Goal: Task Accomplishment & Management: Use online tool/utility

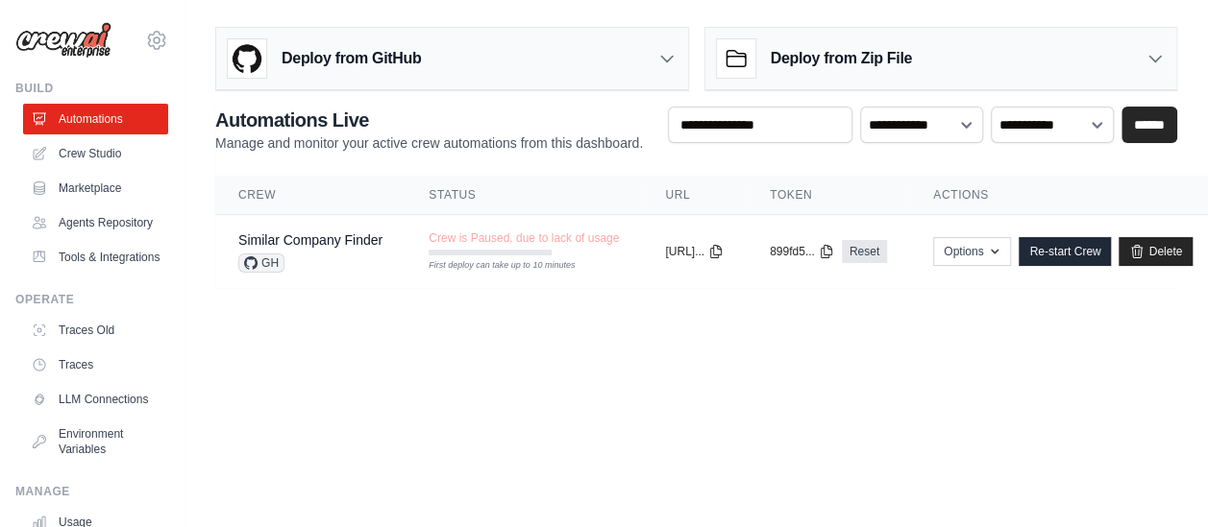
click at [440, 405] on body "[EMAIL_ADDRESS][DOMAIN_NAME] Settings Build Automations" at bounding box center [604, 263] width 1208 height 527
click at [456, 399] on body "[EMAIL_ADDRESS][DOMAIN_NAME] Settings Build Automations" at bounding box center [604, 263] width 1208 height 527
click at [109, 153] on link "Crew Studio" at bounding box center [97, 153] width 145 height 31
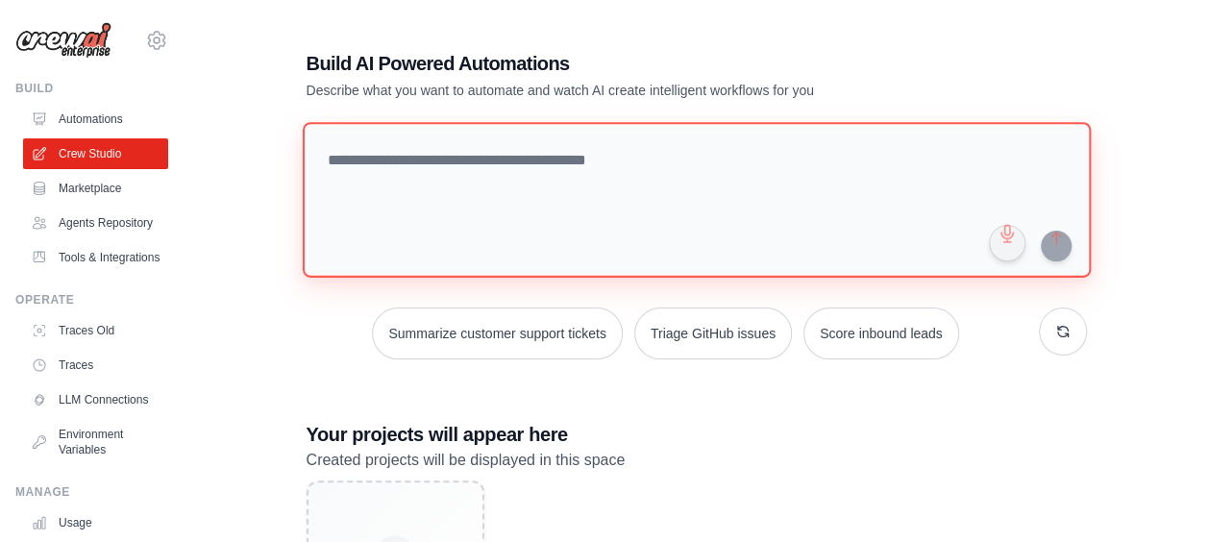
click at [617, 151] on textarea at bounding box center [696, 200] width 788 height 156
click at [624, 137] on textarea at bounding box center [696, 200] width 788 height 156
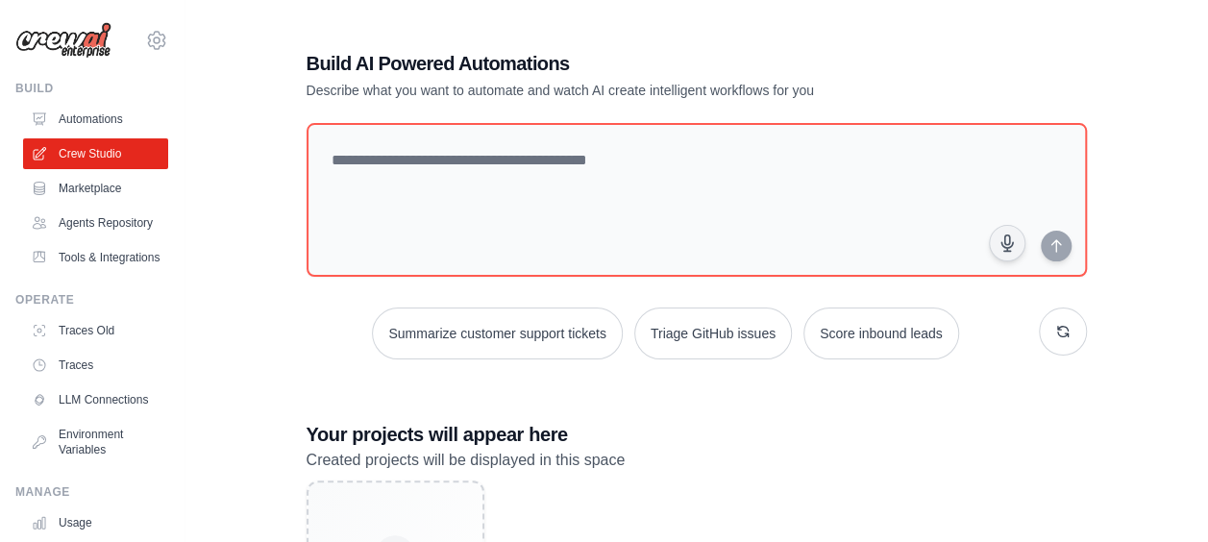
click at [498, 55] on h1 "Build AI Powered Automations" at bounding box center [629, 63] width 646 height 27
click at [696, 77] on div "Build AI Powered Automations Describe what you want to automate and watch AI cr…" at bounding box center [629, 75] width 646 height 50
drag, startPoint x: 852, startPoint y: 58, endPoint x: 868, endPoint y: 77, distance: 24.6
click at [852, 60] on h1 "Build AI Powered Automations" at bounding box center [629, 63] width 646 height 27
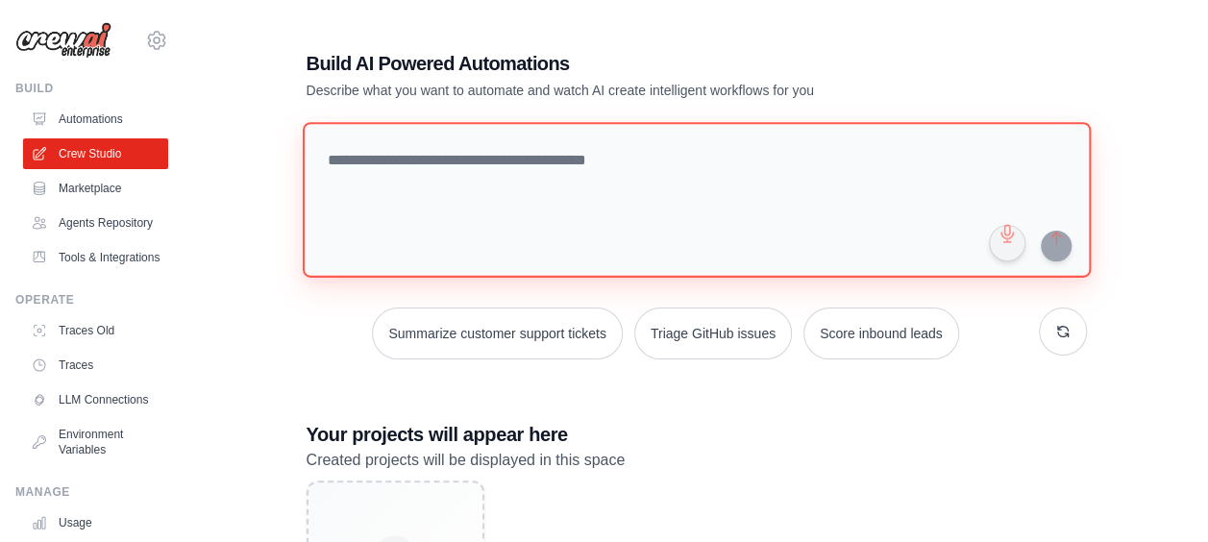
click at [466, 158] on textarea at bounding box center [696, 200] width 788 height 156
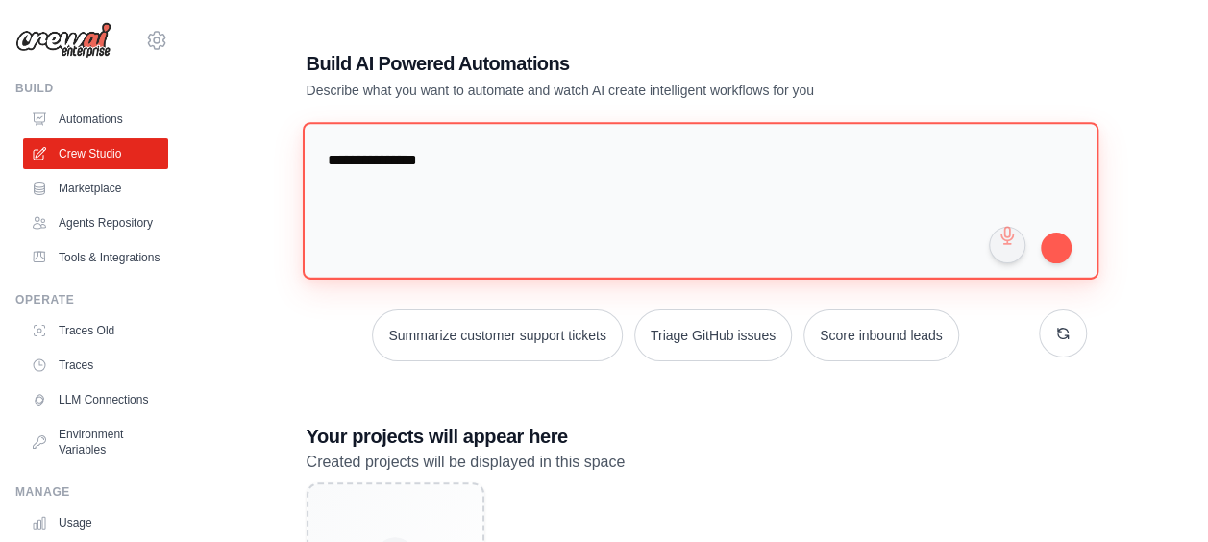
click at [532, 175] on textarea "**********" at bounding box center [700, 200] width 796 height 157
type textarea "*"
click at [646, 155] on textarea at bounding box center [700, 200] width 796 height 157
type textarea "*"
click at [755, 166] on textarea "**********" at bounding box center [700, 200] width 796 height 157
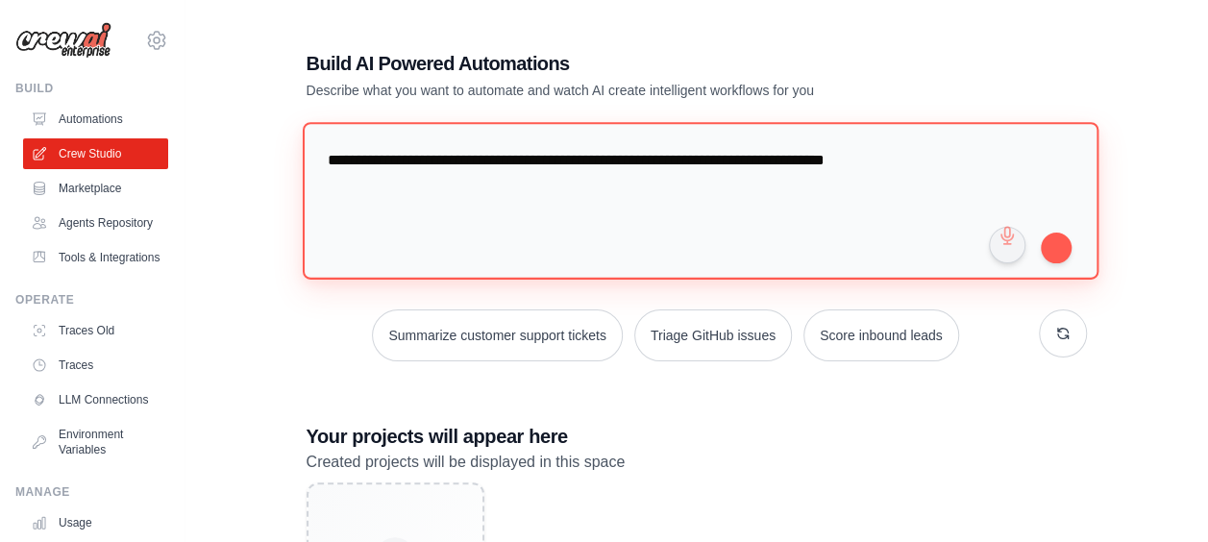
type textarea "**********"
drag, startPoint x: 971, startPoint y: 168, endPoint x: 671, endPoint y: 516, distance: 459.8
click at [2, 93] on div "[EMAIL_ADDRESS][DOMAIN_NAME] Settings Build Automations" at bounding box center [604, 362] width 1208 height 724
click at [979, 140] on textarea "**********" at bounding box center [700, 200] width 796 height 157
drag, startPoint x: 765, startPoint y: 163, endPoint x: 168, endPoint y: 143, distance: 597.0
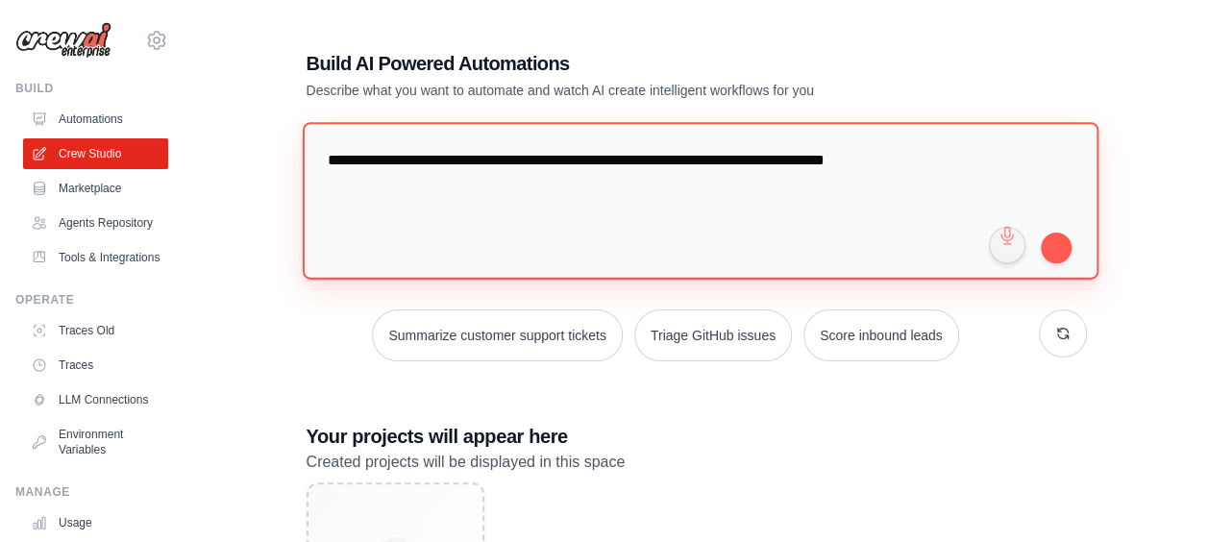
click at [164, 121] on div "leander.miele@gmail.com Settings Build Automations" at bounding box center [604, 362] width 1208 height 724
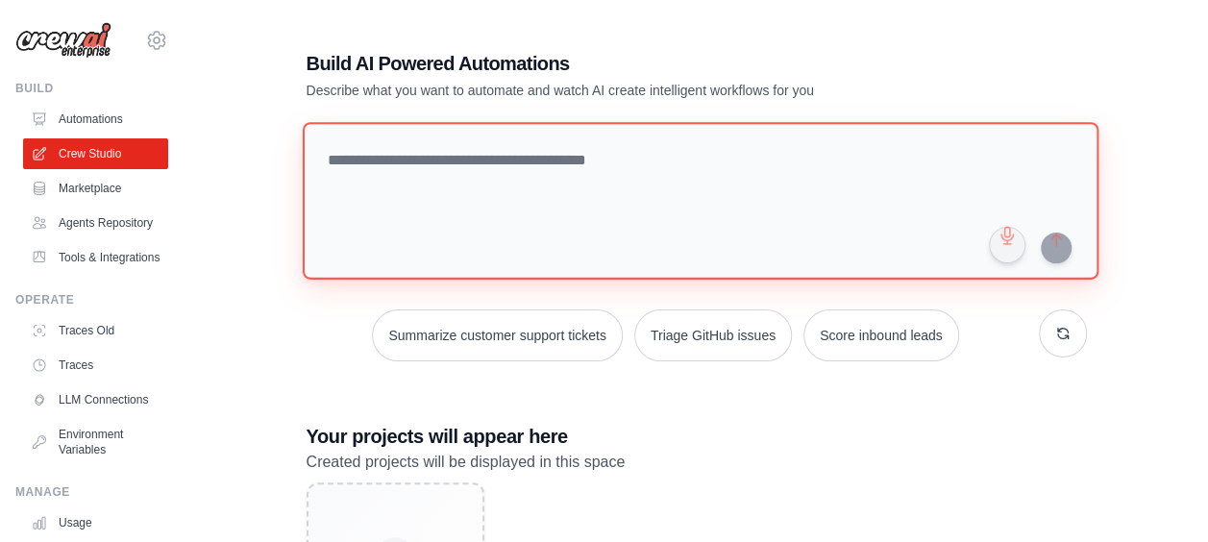
click at [503, 155] on textarea at bounding box center [700, 200] width 796 height 157
click at [495, 169] on textarea at bounding box center [700, 200] width 796 height 157
drag, startPoint x: 487, startPoint y: 165, endPoint x: 498, endPoint y: 154, distance: 15.6
click at [488, 162] on textarea at bounding box center [700, 200] width 796 height 157
paste textarea "**********"
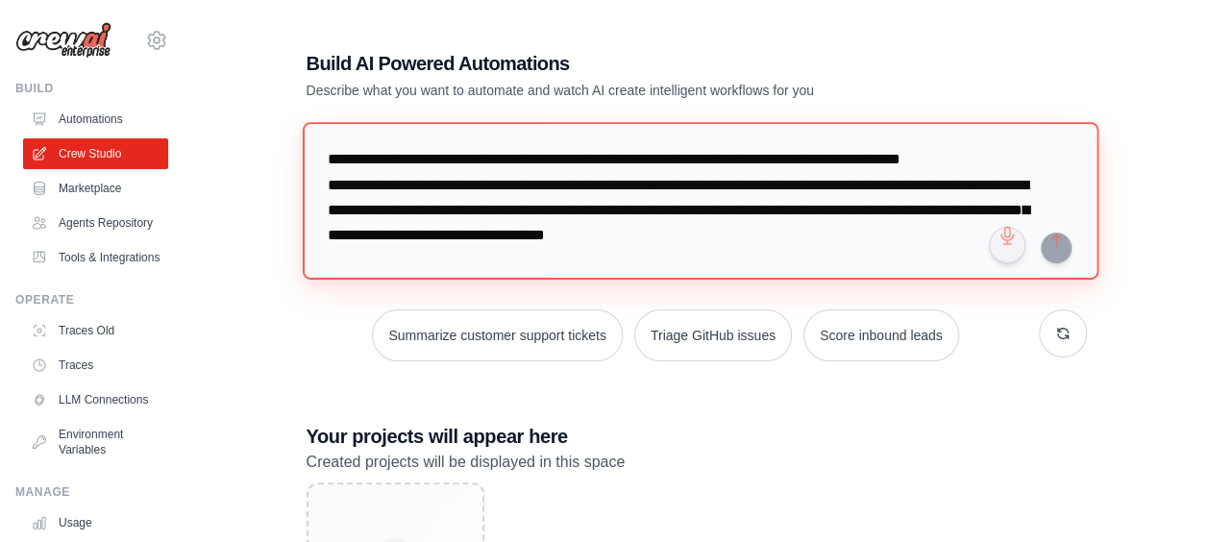
scroll to position [4840, 0]
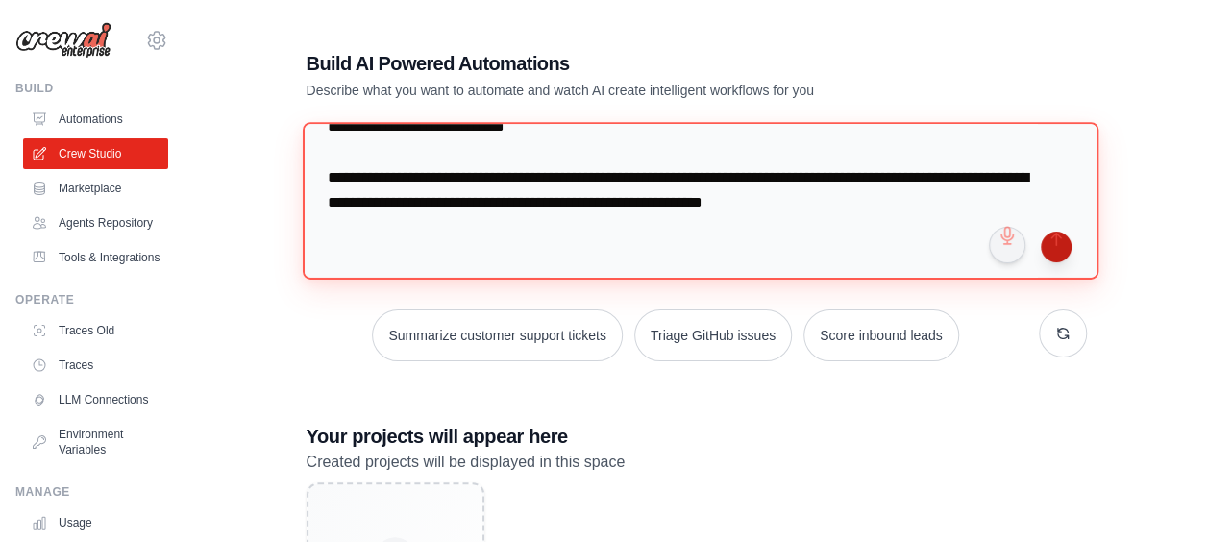
type textarea "**********"
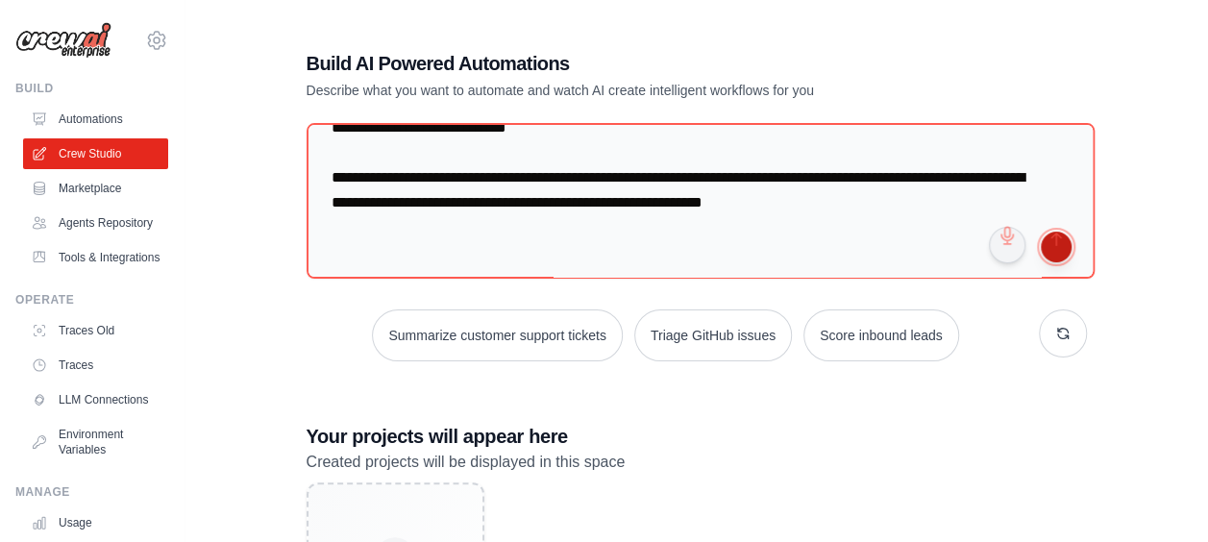
click at [1051, 246] on button "submit" at bounding box center [1056, 247] width 31 height 31
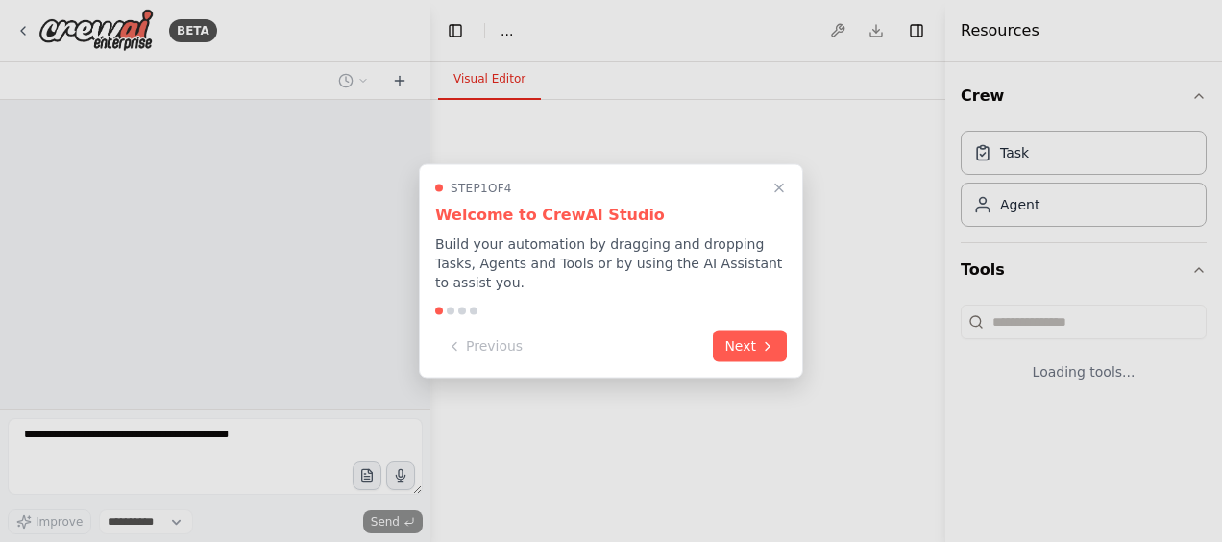
select select "****"
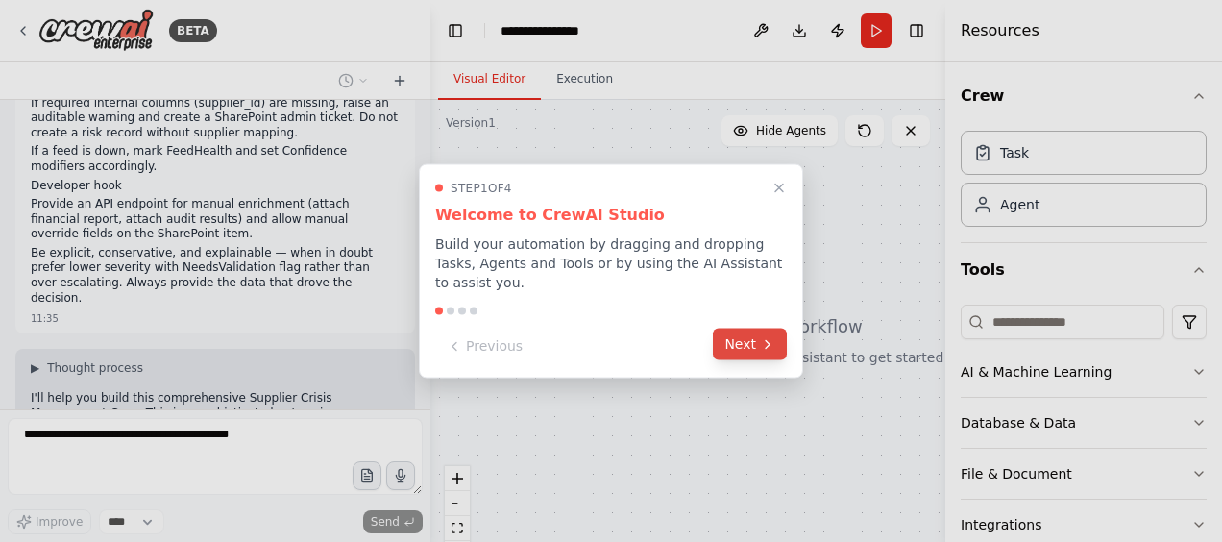
scroll to position [2429, 0]
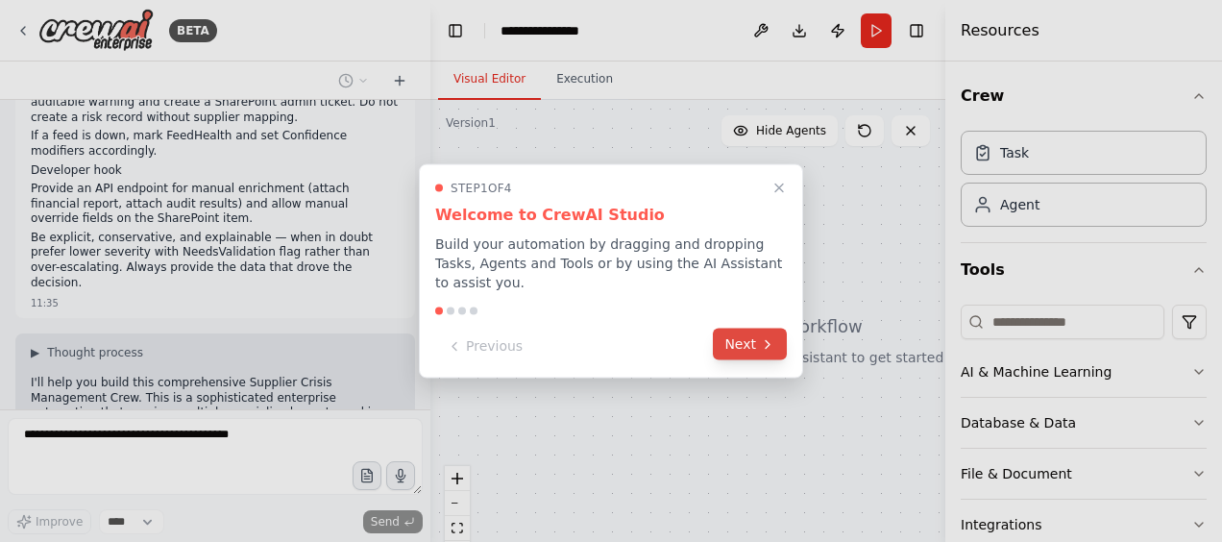
click at [749, 344] on button "Next" at bounding box center [750, 345] width 74 height 32
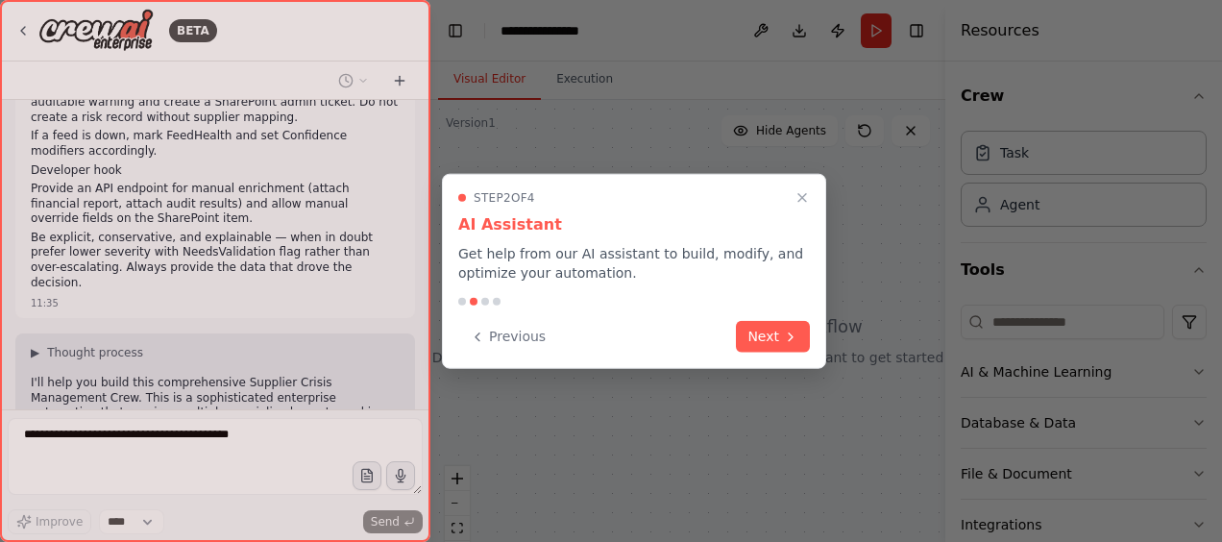
scroll to position [2476, 0]
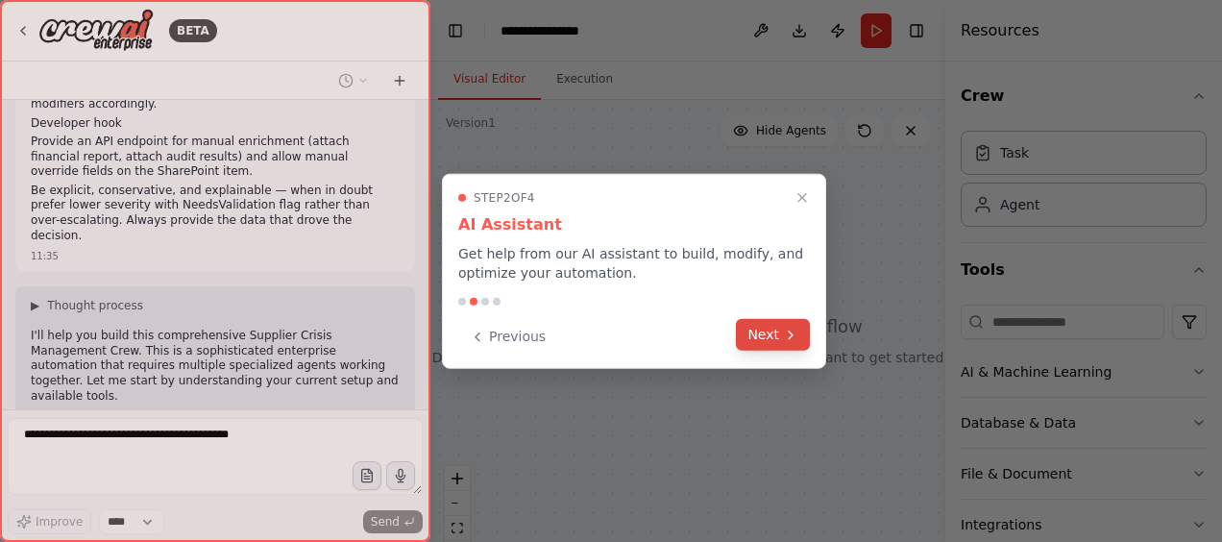
click at [757, 345] on button "Next" at bounding box center [773, 335] width 74 height 32
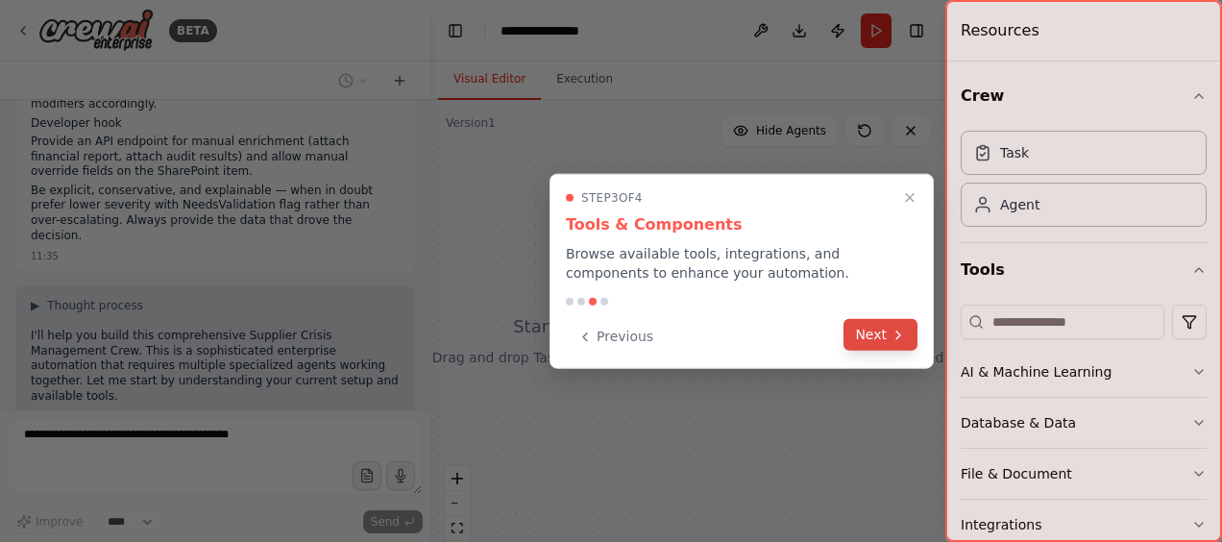
click at [865, 339] on button "Next" at bounding box center [881, 335] width 74 height 32
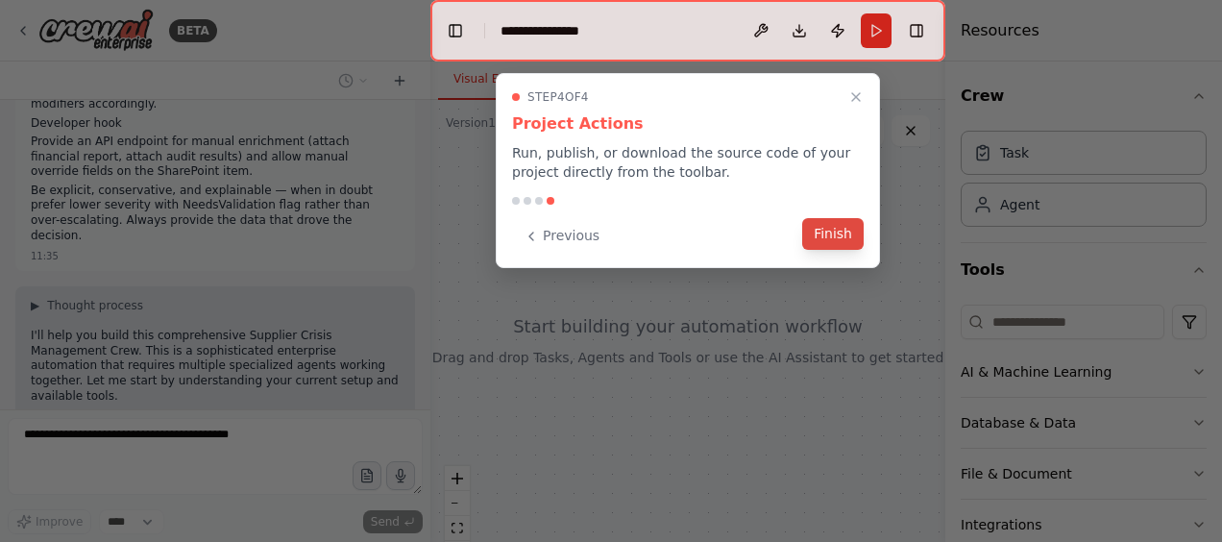
click at [855, 239] on button "Finish" at bounding box center [832, 234] width 61 height 32
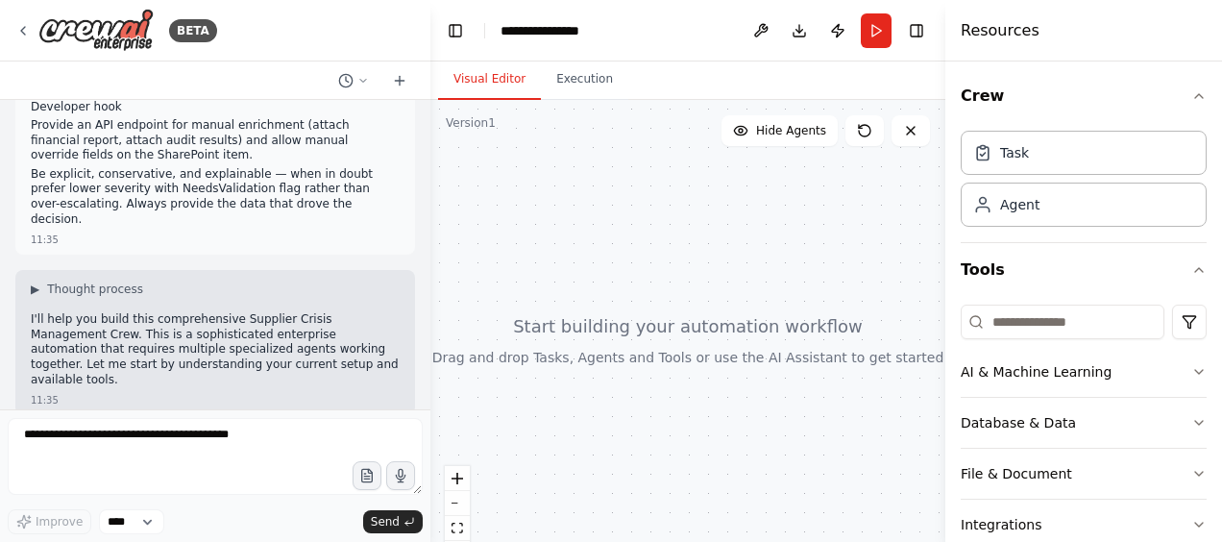
click at [686, 257] on div at bounding box center [687, 340] width 515 height 480
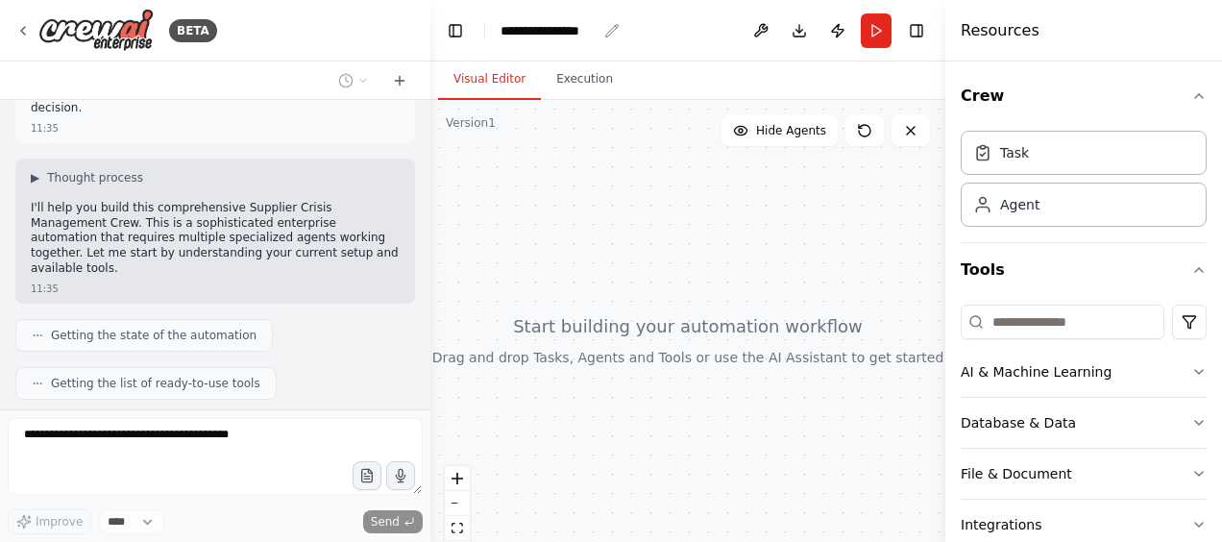
click at [580, 29] on div "**********" at bounding box center [549, 30] width 96 height 19
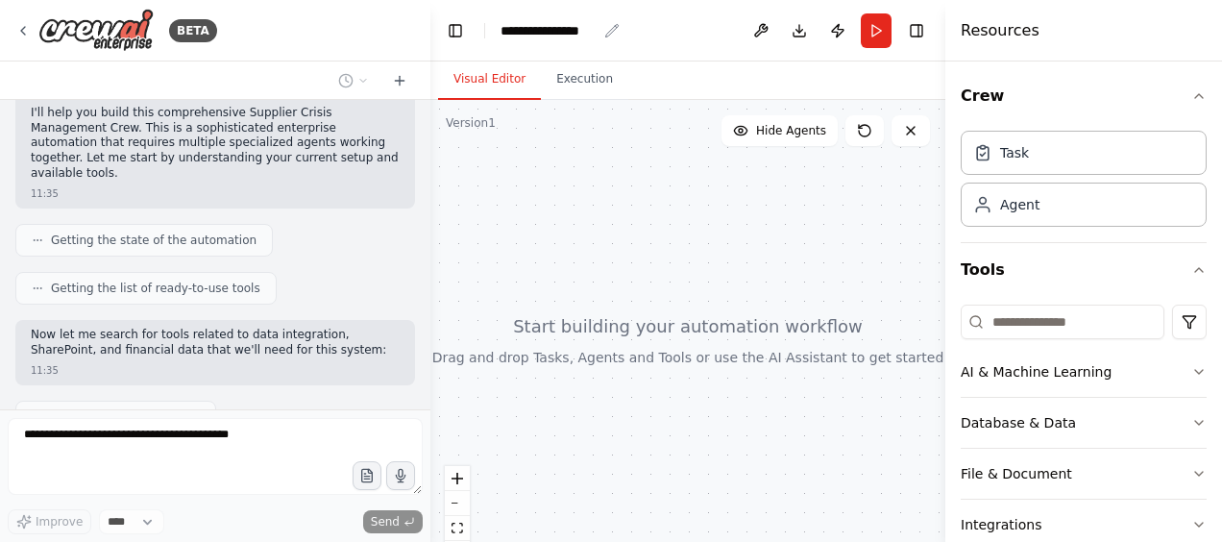
scroll to position [2746, 0]
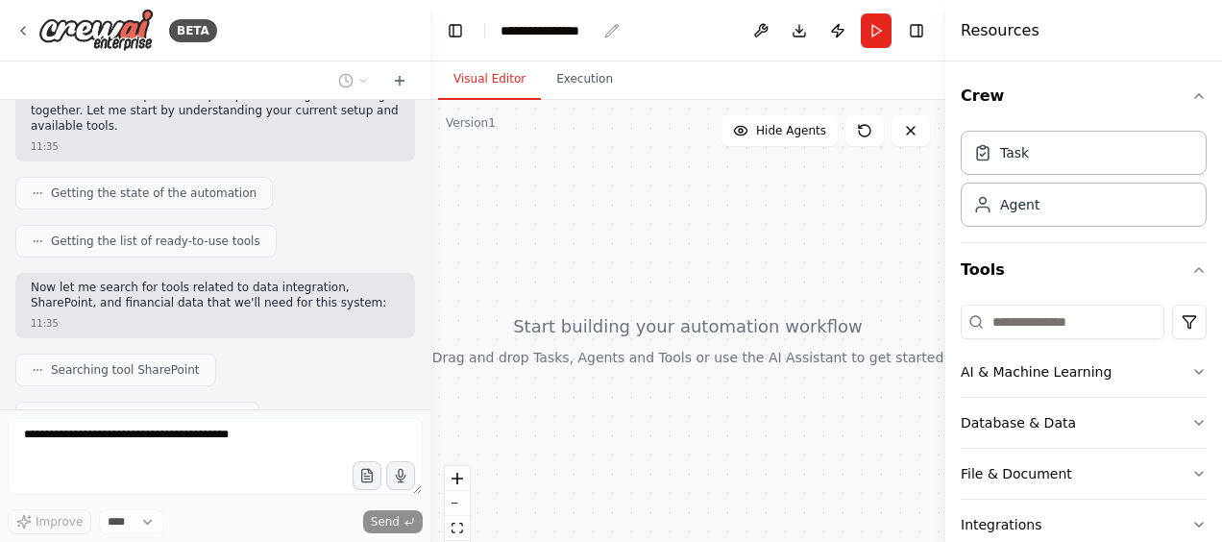
click at [577, 32] on div "**********" at bounding box center [549, 30] width 96 height 19
click at [605, 48] on header "**********" at bounding box center [687, 30] width 515 height 61
click at [600, 33] on header "**********" at bounding box center [687, 30] width 515 height 61
click at [589, 37] on div "**********" at bounding box center [549, 30] width 96 height 19
click at [586, 35] on div "**********" at bounding box center [549, 30] width 96 height 19
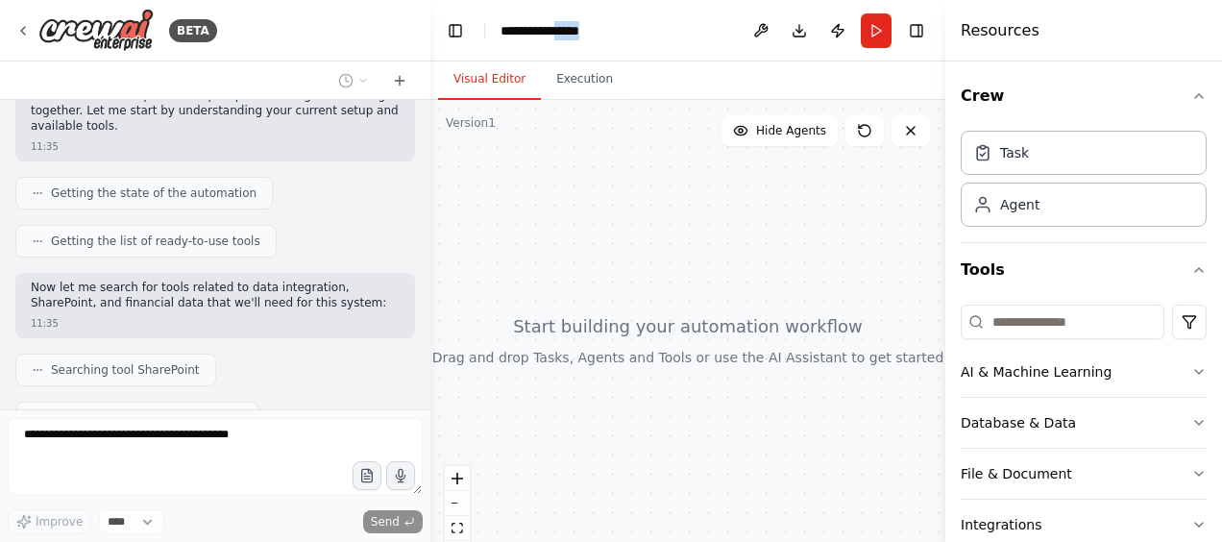
drag, startPoint x: 605, startPoint y: 33, endPoint x: 569, endPoint y: 30, distance: 36.6
click at [569, 30] on div "**********" at bounding box center [573, 30] width 144 height 19
drag, startPoint x: 616, startPoint y: 17, endPoint x: 628, endPoint y: 37, distance: 22.9
click at [623, 30] on header "**********" at bounding box center [687, 30] width 515 height 61
drag, startPoint x: 599, startPoint y: 41, endPoint x: 472, endPoint y: 37, distance: 126.9
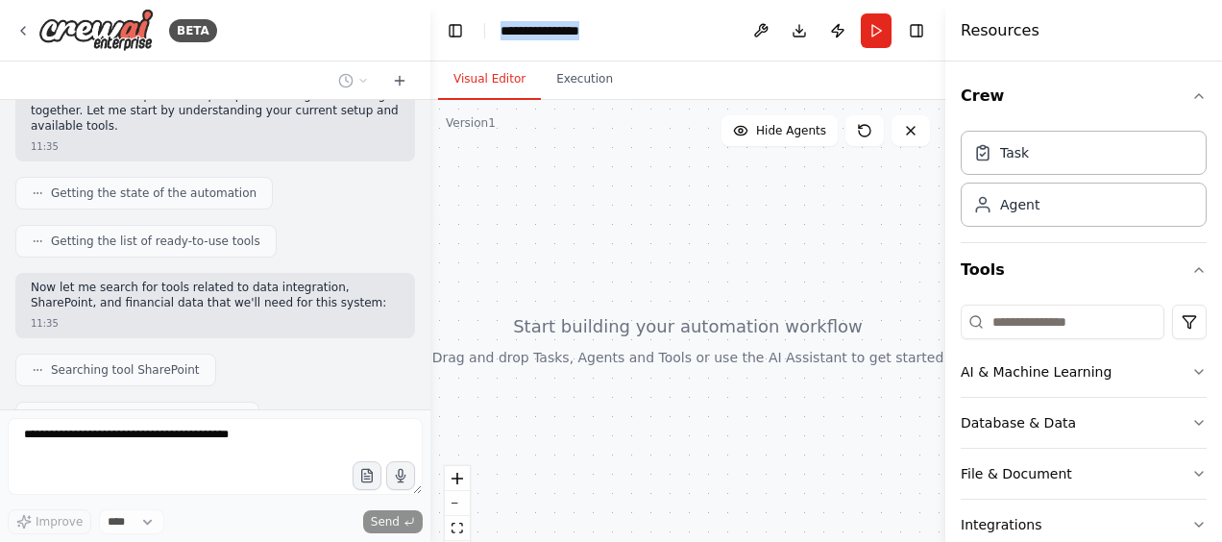
click at [472, 37] on header "**********" at bounding box center [687, 30] width 515 height 61
click at [639, 37] on header "**********" at bounding box center [687, 30] width 515 height 61
click at [550, 20] on header "**********" at bounding box center [687, 30] width 515 height 61
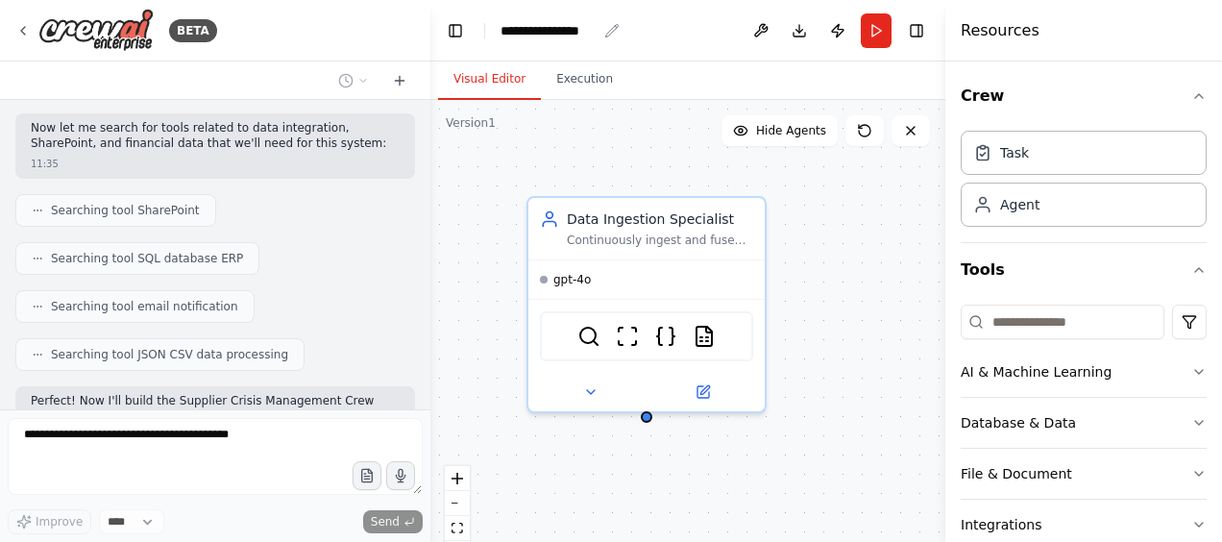
scroll to position [2921, 0]
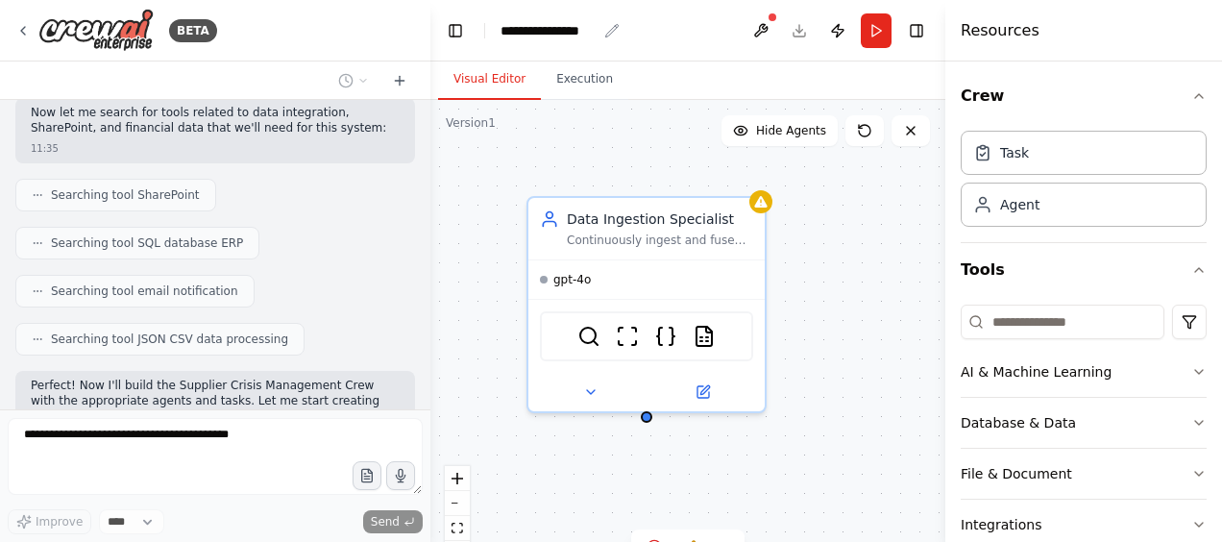
click at [606, 37] on icon "breadcrumb" at bounding box center [611, 30] width 15 height 15
click at [609, 34] on icon "breadcrumb" at bounding box center [611, 30] width 12 height 12
click at [608, 31] on icon "breadcrumb" at bounding box center [611, 30] width 12 height 12
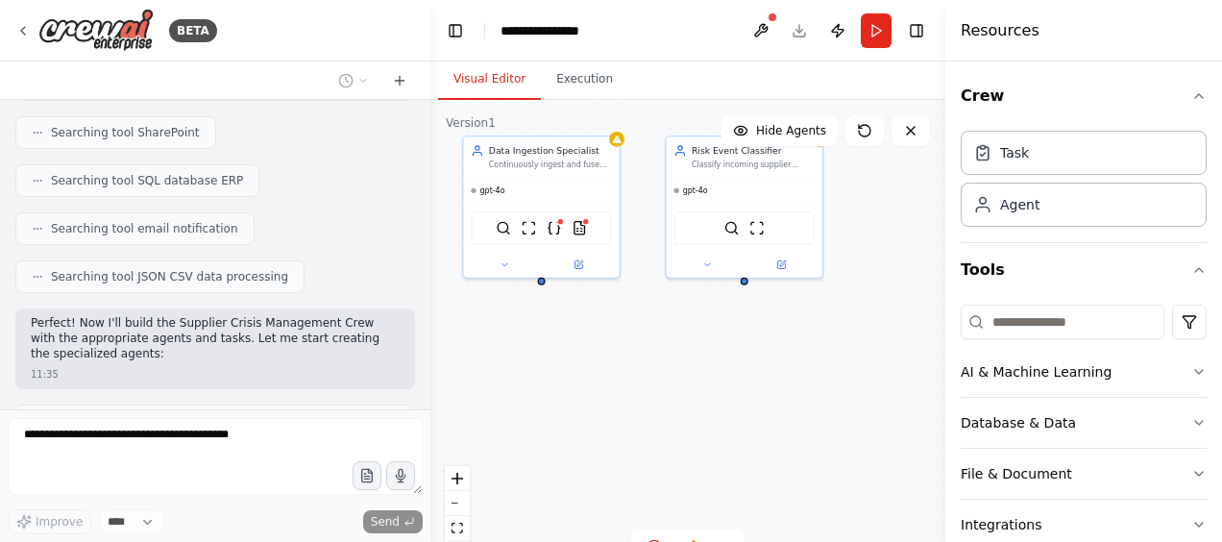
drag, startPoint x: 793, startPoint y: 482, endPoint x: 673, endPoint y: 347, distance: 181.0
click at [673, 347] on div "Data Ingestion Specialist Continuously ingest and fuse internal ERP signals (PO…" at bounding box center [687, 340] width 515 height 480
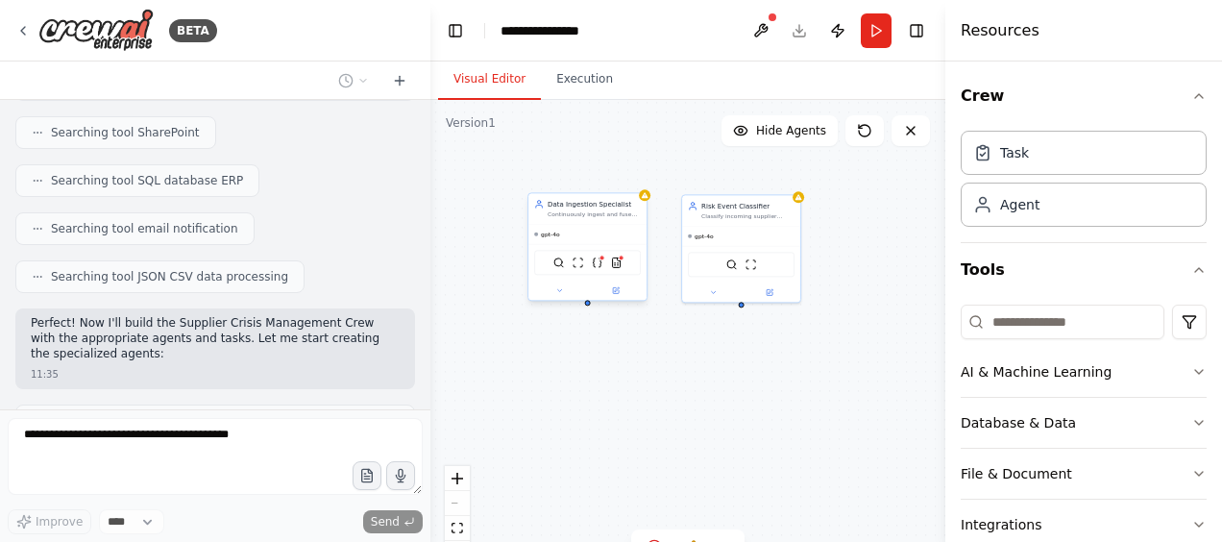
scroll to position [3046, 0]
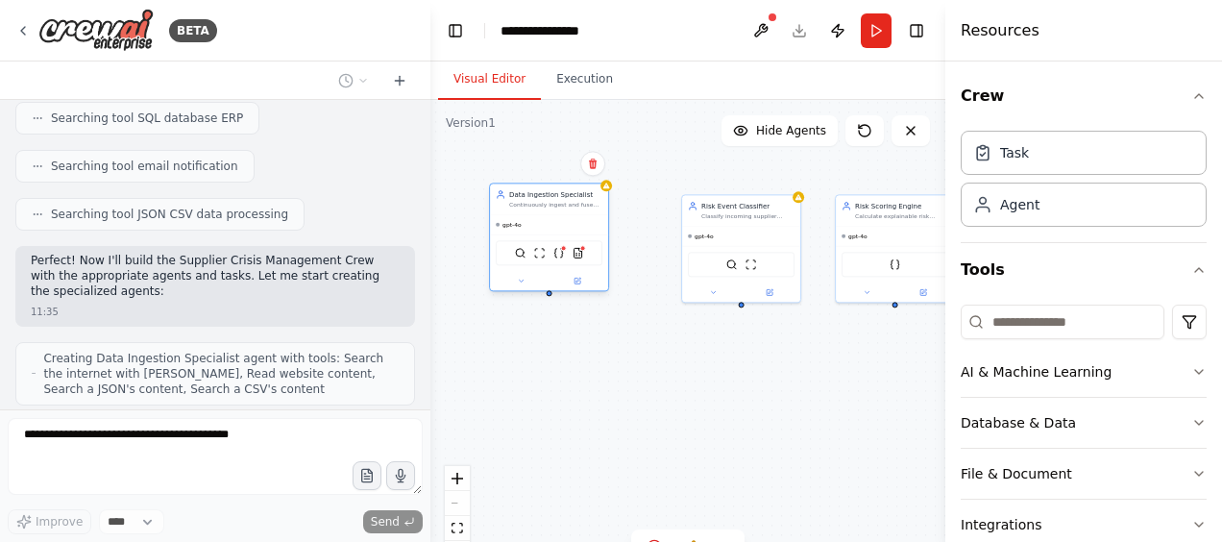
drag, startPoint x: 611, startPoint y: 223, endPoint x: 561, endPoint y: 209, distance: 51.7
click at [561, 209] on div "Data Ingestion Specialist Continuously ingest and fuse internal ERP signals (PO…" at bounding box center [549, 199] width 118 height 31
drag, startPoint x: 746, startPoint y: 227, endPoint x: 625, endPoint y: 238, distance: 120.6
click at [722, 217] on div "gpt-4o" at bounding box center [722, 226] width 118 height 19
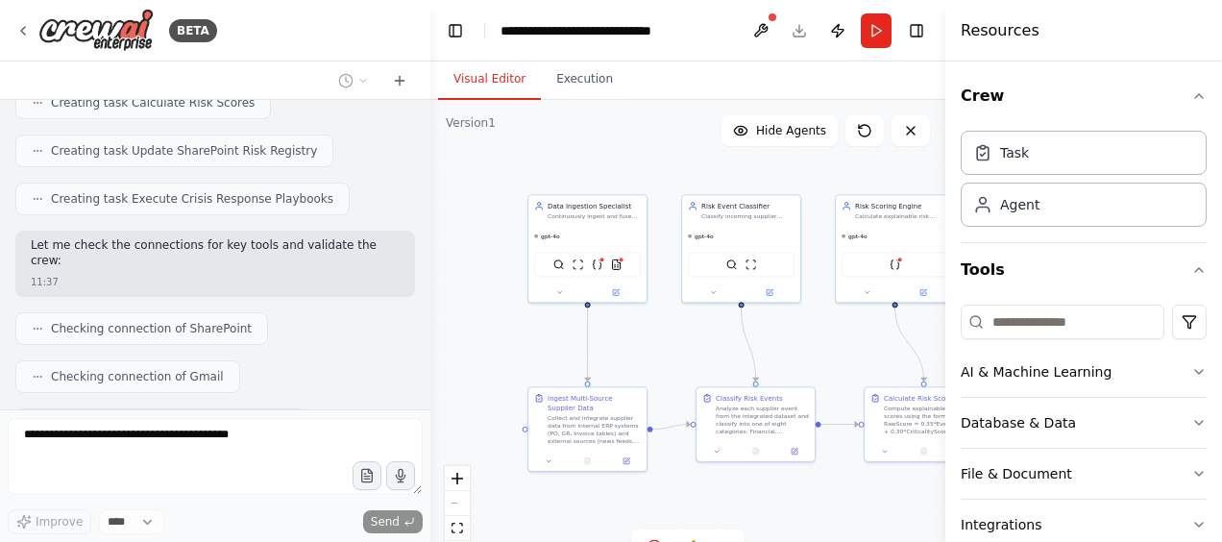
scroll to position [3826, 0]
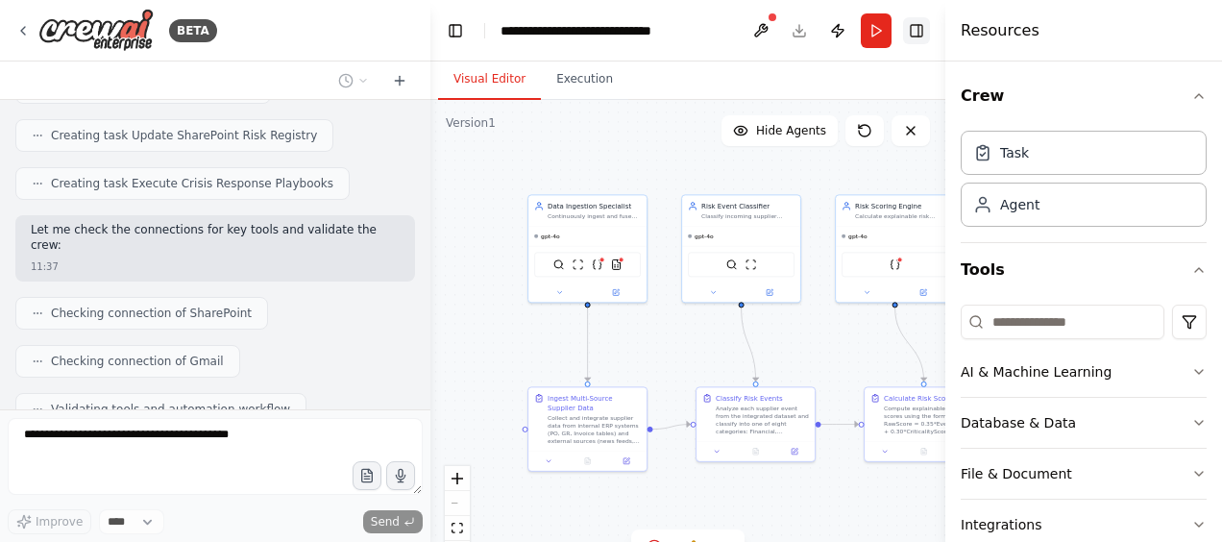
click at [920, 25] on button "Toggle Right Sidebar" at bounding box center [916, 30] width 27 height 27
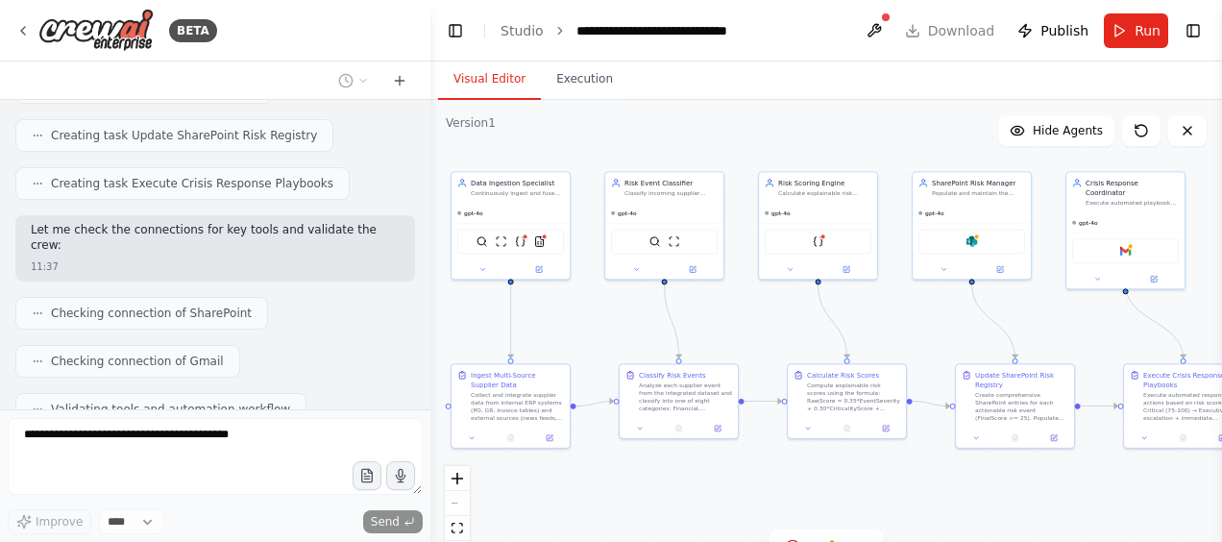
drag, startPoint x: 978, startPoint y: 361, endPoint x: 901, endPoint y: 338, distance: 80.2
click at [901, 338] on div ".deletable-edge-delete-btn { width: 20px; height: 20px; border: 0px solid #ffff…" at bounding box center [826, 340] width 792 height 480
click at [918, 329] on div ".deletable-edge-delete-btn { width: 20px; height: 20px; border: 0px solid #ffff…" at bounding box center [826, 340] width 792 height 480
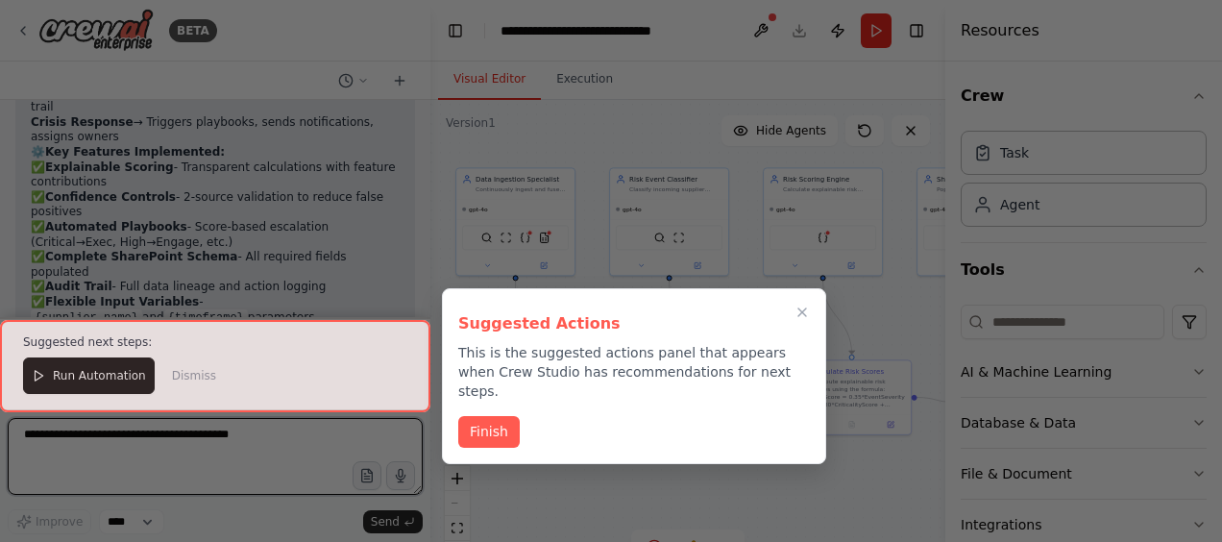
scroll to position [4783, 0]
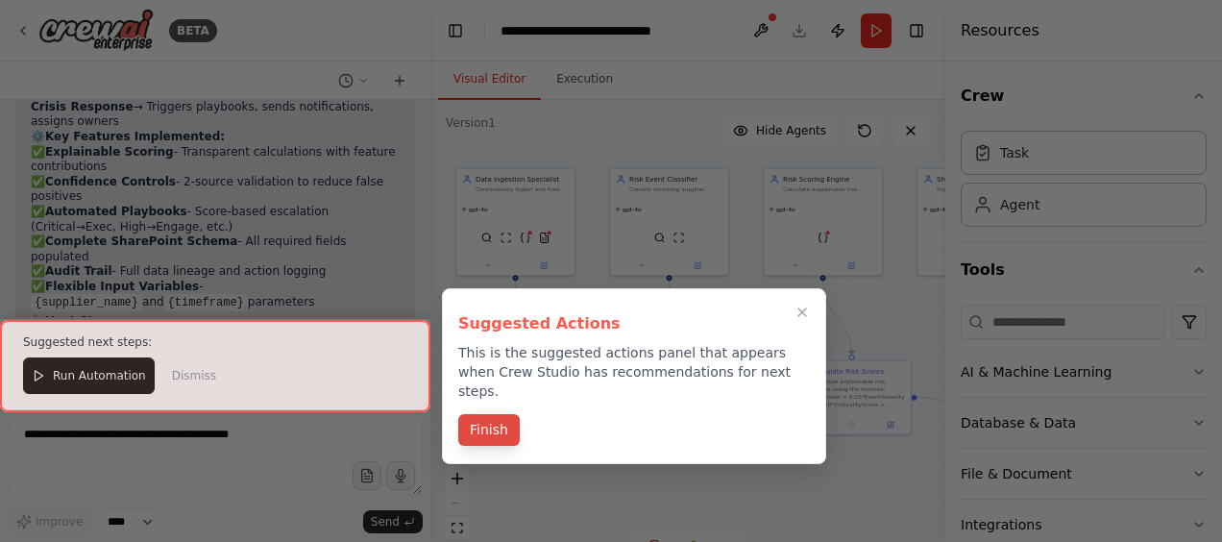
click at [492, 414] on button "Finish" at bounding box center [488, 430] width 61 height 32
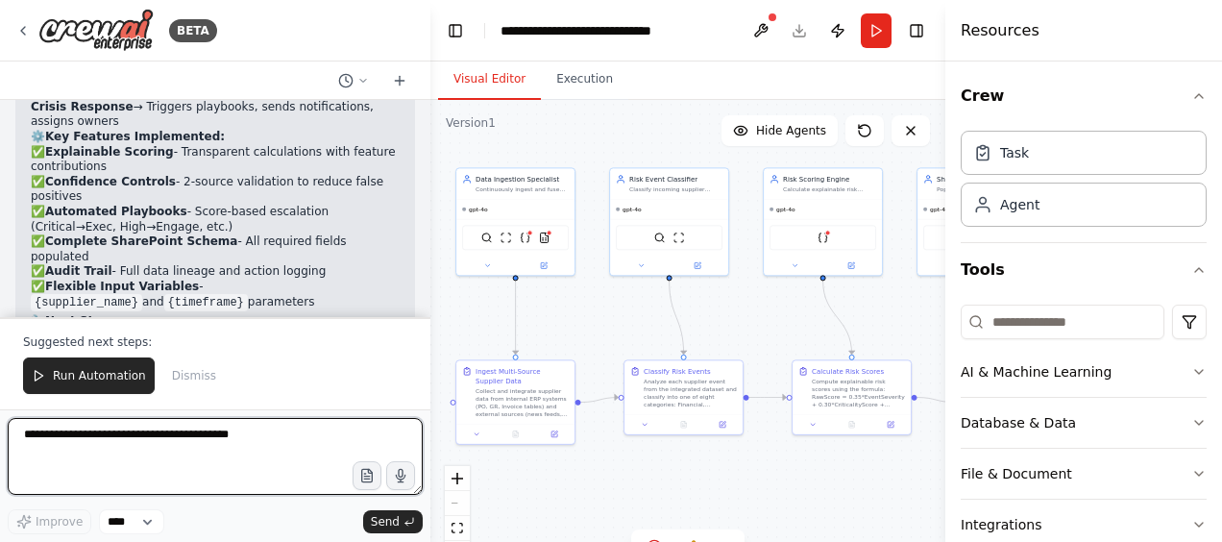
click at [267, 446] on textarea at bounding box center [215, 456] width 415 height 77
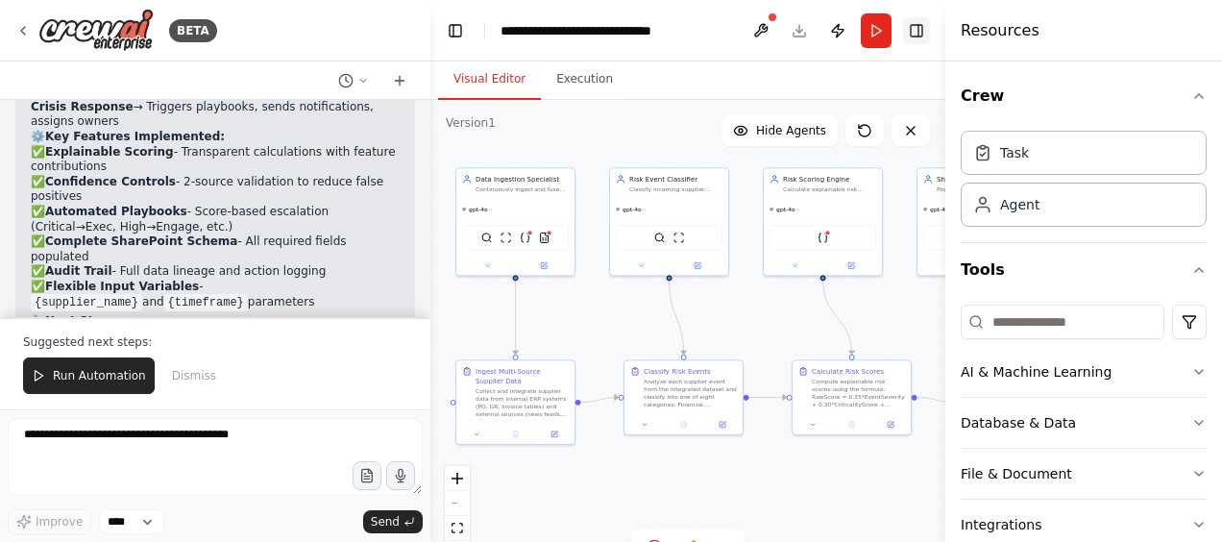
click at [928, 37] on button "Toggle Right Sidebar" at bounding box center [916, 30] width 27 height 27
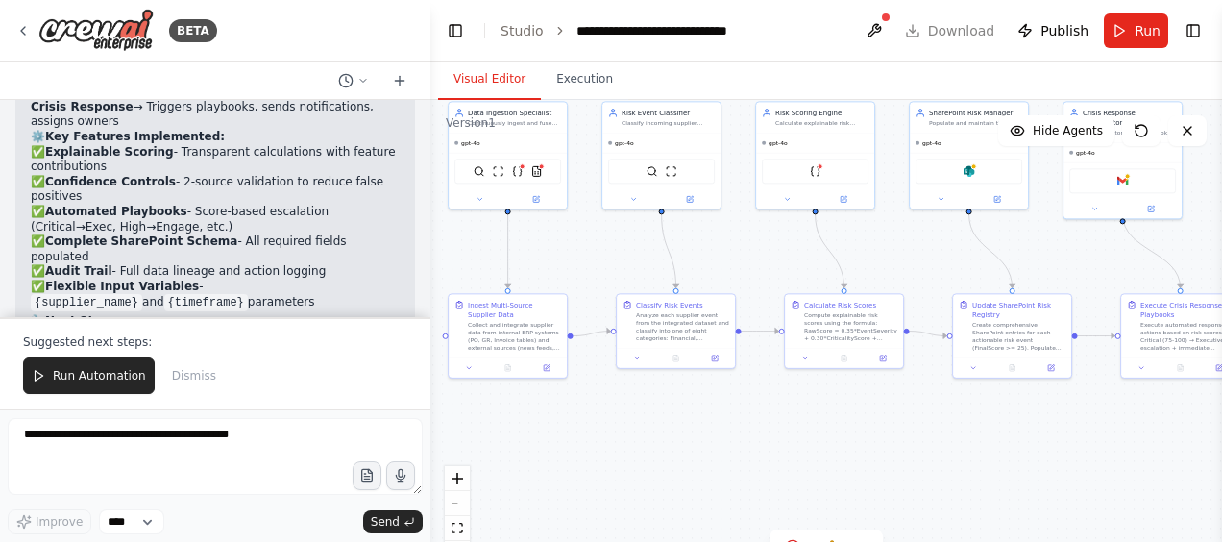
drag, startPoint x: 767, startPoint y: 537, endPoint x: 759, endPoint y: 471, distance: 66.7
click at [759, 471] on div ".deletable-edge-delete-btn { width: 20px; height: 20px; border: 0px solid #ffff…" at bounding box center [826, 340] width 792 height 480
click at [705, 447] on div ".deletable-edge-delete-btn { width: 20px; height: 20px; border: 0px solid #ffff…" at bounding box center [826, 340] width 792 height 480
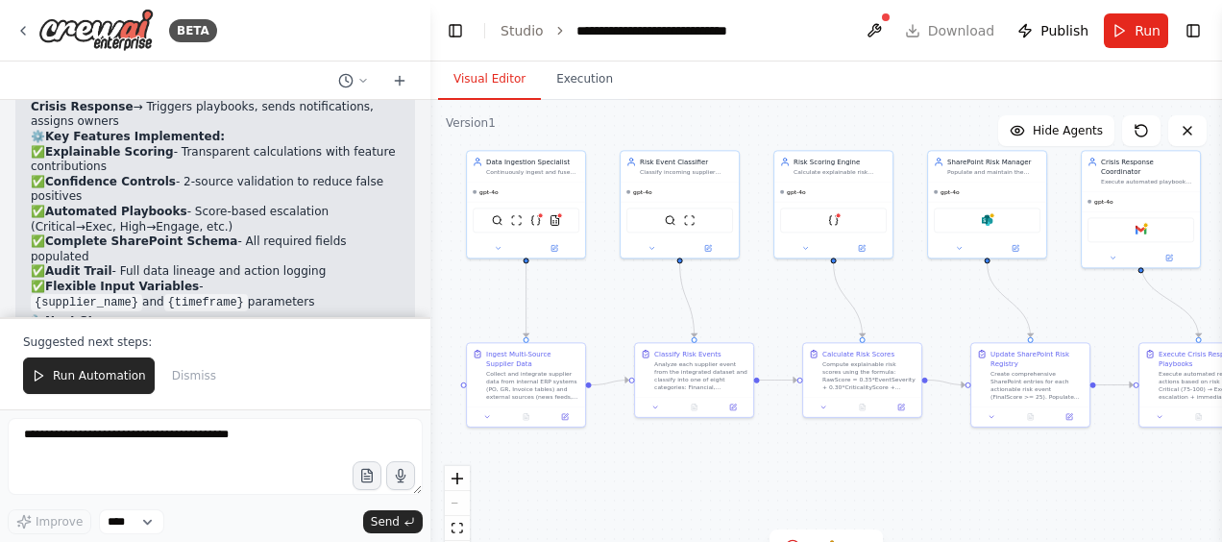
drag, startPoint x: 594, startPoint y: 263, endPoint x: 614, endPoint y: 317, distance: 57.5
click at [614, 317] on div ".deletable-edge-delete-btn { width: 20px; height: 20px; border: 0px solid #ffff…" at bounding box center [826, 340] width 792 height 480
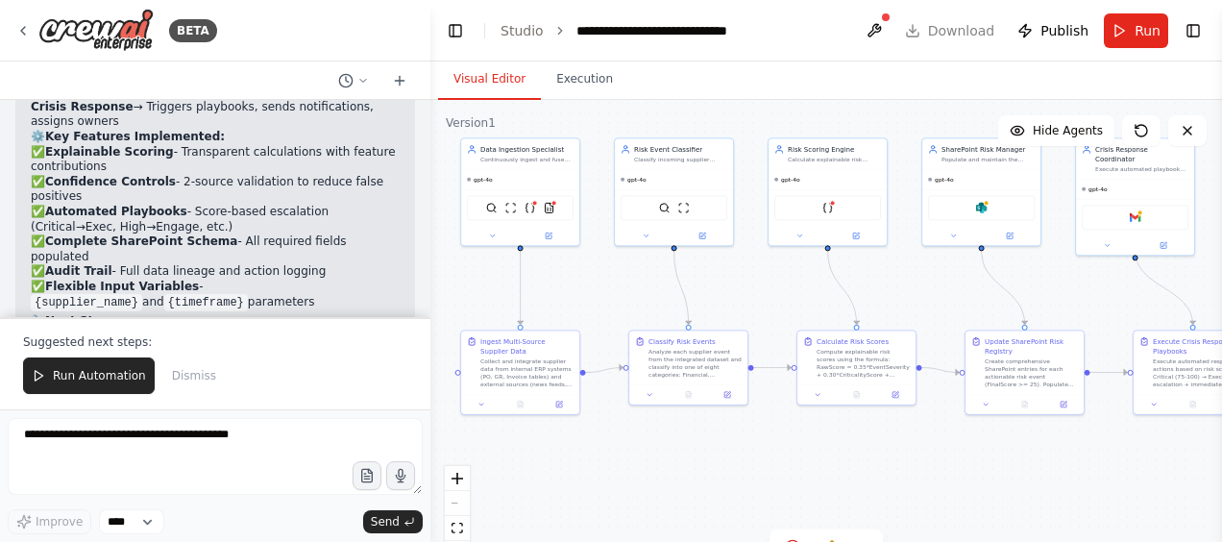
drag, startPoint x: 753, startPoint y: 495, endPoint x: 742, endPoint y: 470, distance: 27.5
click at [743, 475] on div ".deletable-edge-delete-btn { width: 20px; height: 20px; border: 0px solid #ffff…" at bounding box center [826, 340] width 792 height 480
drag, startPoint x: 749, startPoint y: 471, endPoint x: 760, endPoint y: 488, distance: 20.3
click at [760, 488] on div ".deletable-edge-delete-btn { width: 20px; height: 20px; border: 0px solid #ffff…" at bounding box center [826, 340] width 792 height 480
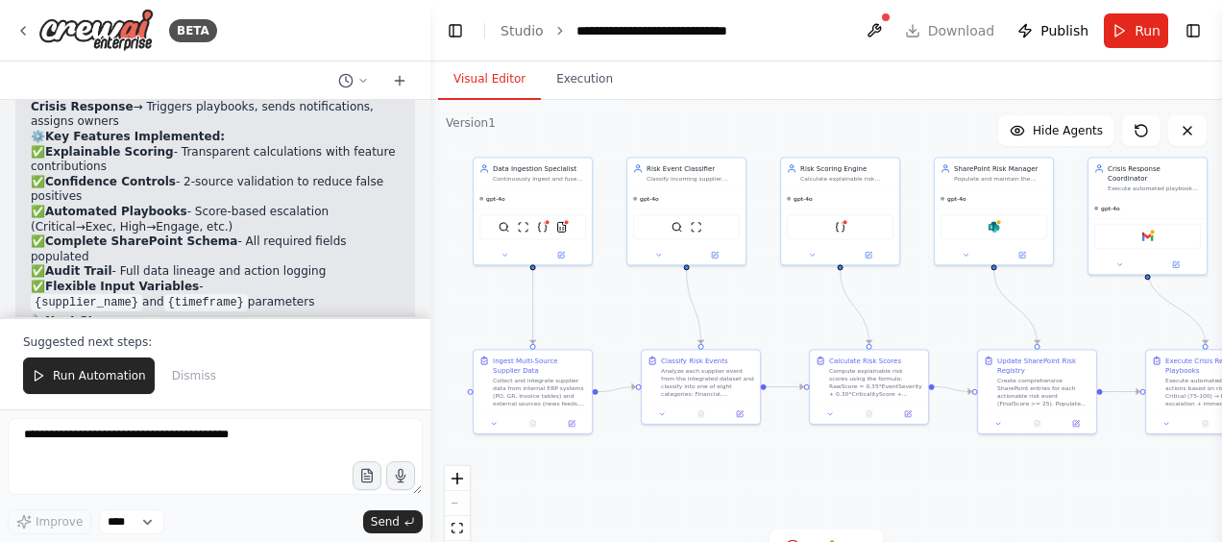
click at [739, 329] on div ".deletable-edge-delete-btn { width: 20px; height: 20px; border: 0px solid #ffff…" at bounding box center [826, 340] width 792 height 480
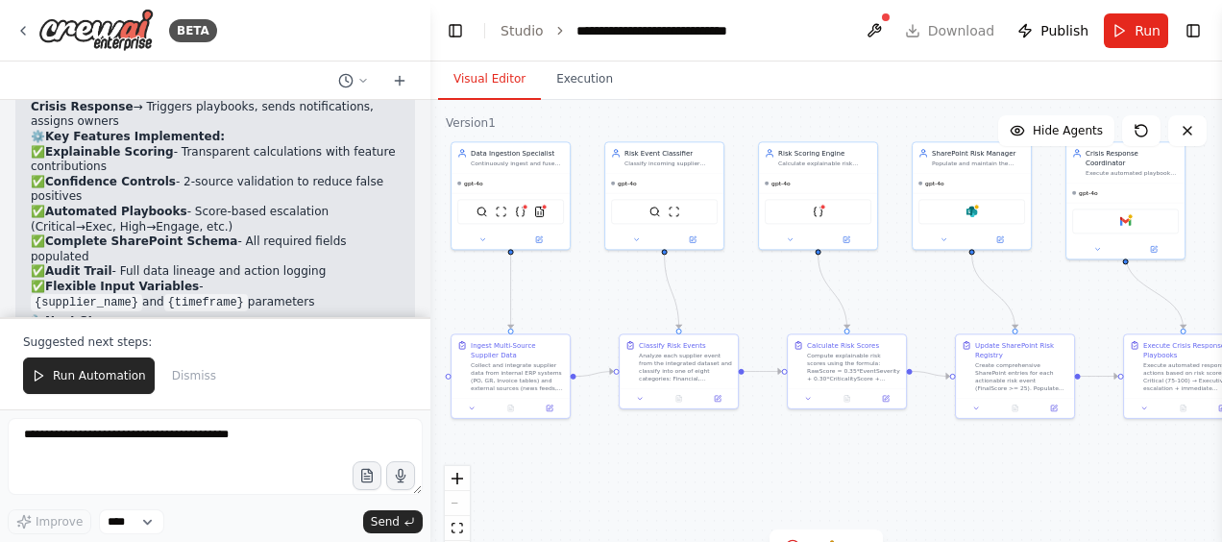
drag, startPoint x: 705, startPoint y: 478, endPoint x: 685, endPoint y: 463, distance: 25.4
click at [685, 463] on div ".deletable-edge-delete-btn { width: 20px; height: 20px; border: 0px solid #ffff…" at bounding box center [826, 340] width 792 height 480
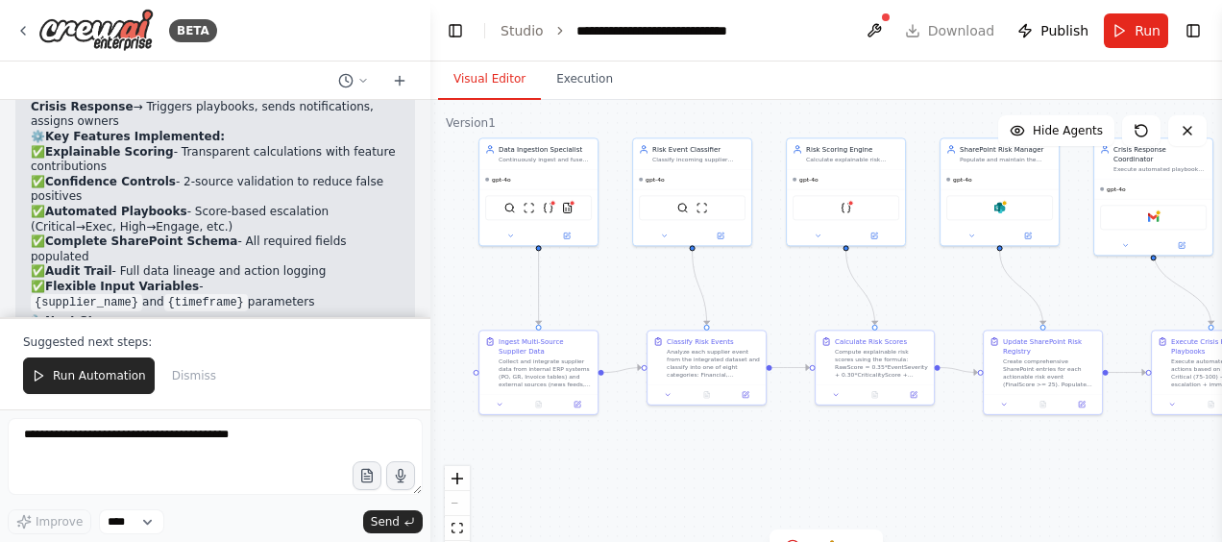
drag, startPoint x: 685, startPoint y: 457, endPoint x: 713, endPoint y: 453, distance: 28.1
click at [713, 453] on div ".deletable-edge-delete-btn { width: 20px; height: 20px; border: 0px solid #ffff…" at bounding box center [826, 340] width 792 height 480
click at [550, 208] on img at bounding box center [549, 206] width 12 height 12
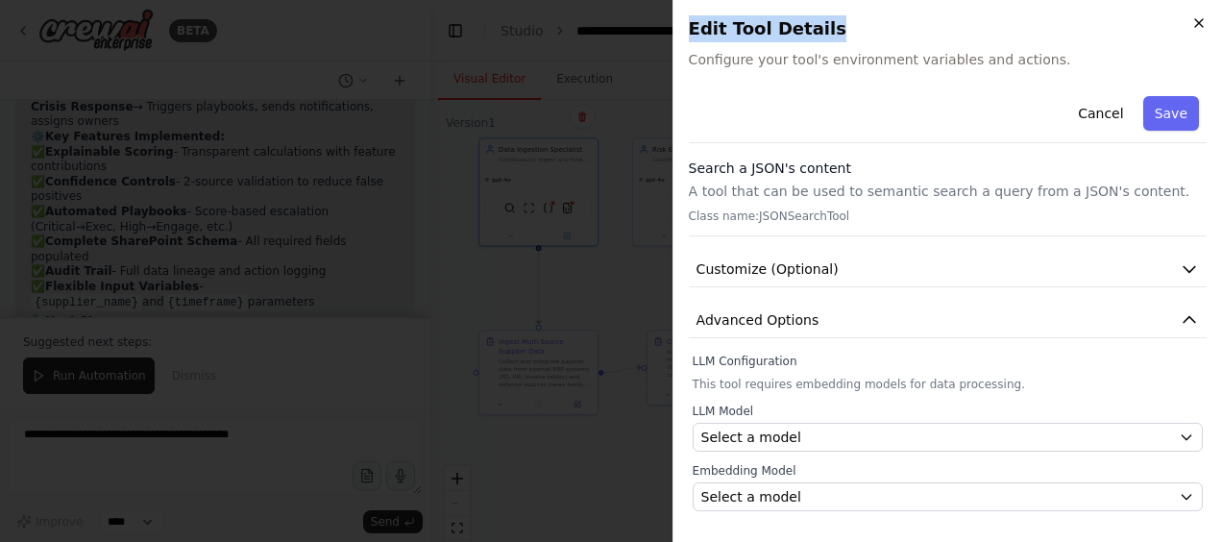
click at [1191, 20] on div "Close Edit Tool Details Configure your tool's environment variables and actions…" at bounding box center [948, 271] width 550 height 542
click at [1193, 17] on icon "button" at bounding box center [1198, 22] width 15 height 15
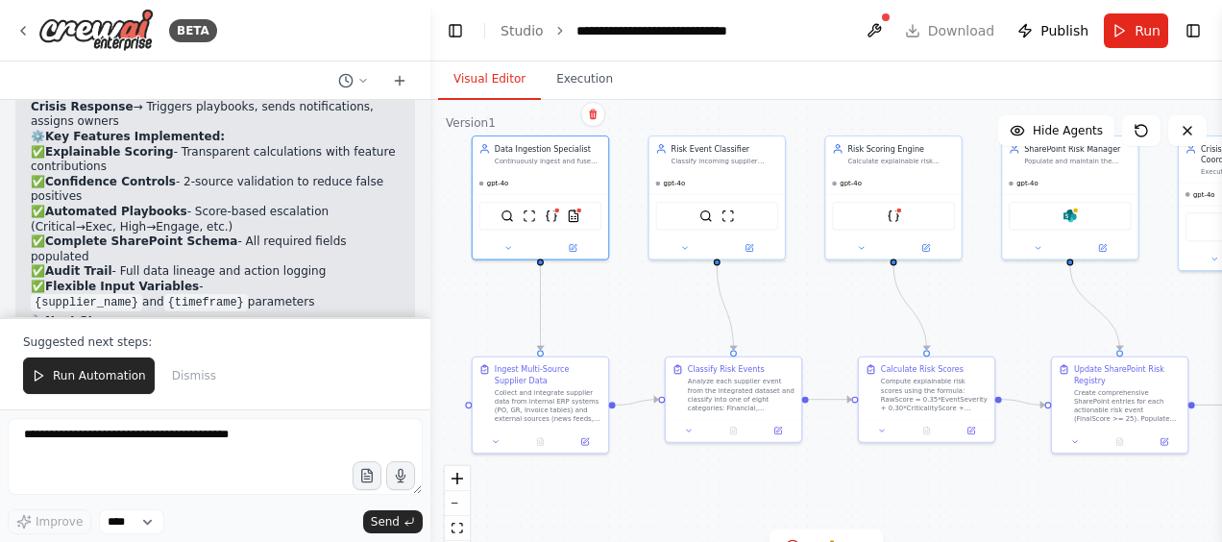
drag, startPoint x: 608, startPoint y: 270, endPoint x: 620, endPoint y: 282, distance: 17.0
click at [620, 282] on div ".deletable-edge-delete-btn { width: 20px; height: 20px; border: 0px solid #ffff…" at bounding box center [826, 340] width 792 height 480
click at [572, 246] on icon at bounding box center [574, 245] width 7 height 7
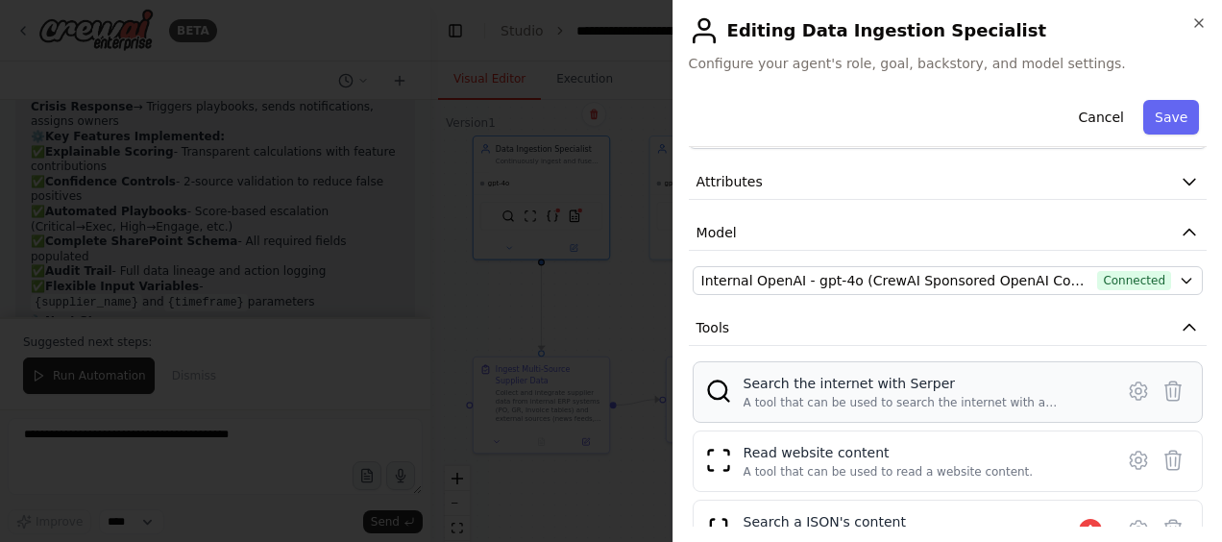
scroll to position [96, 0]
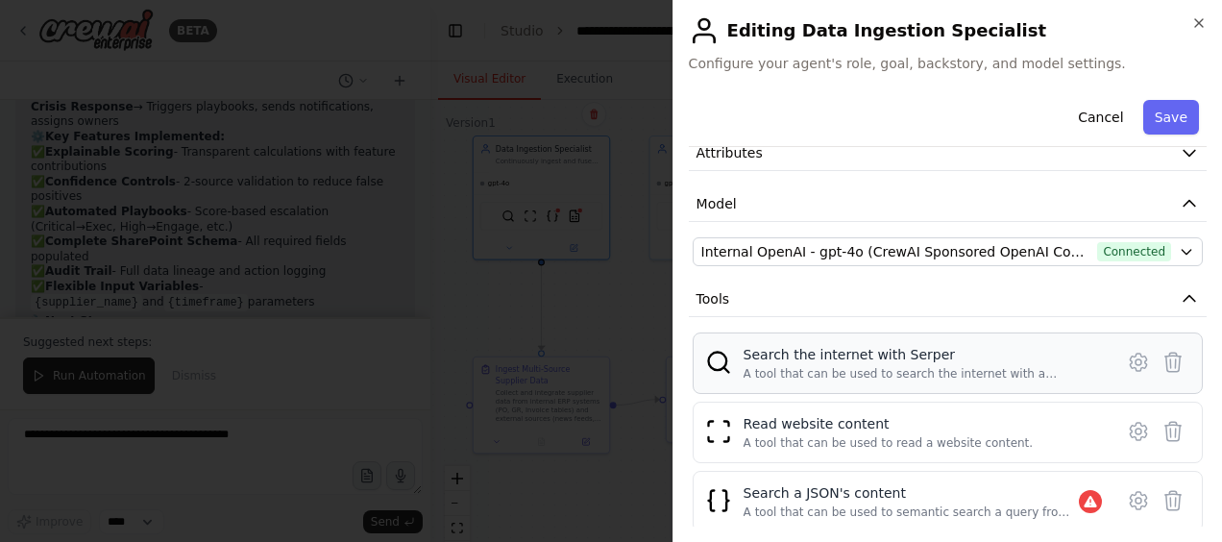
click at [851, 361] on div "Search the internet with Serper" at bounding box center [923, 354] width 358 height 19
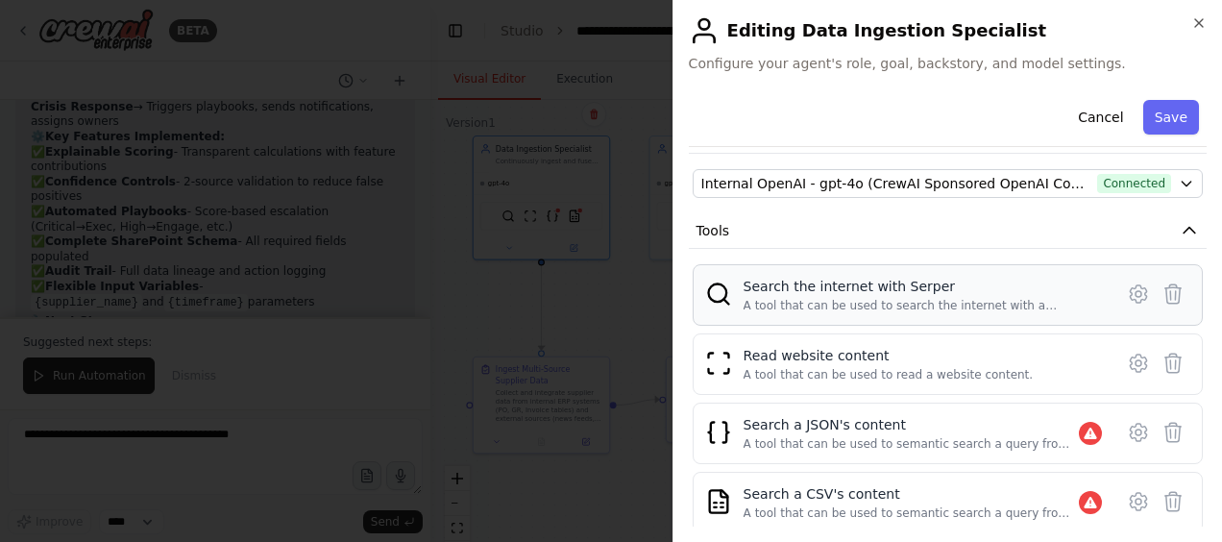
scroll to position [192, 0]
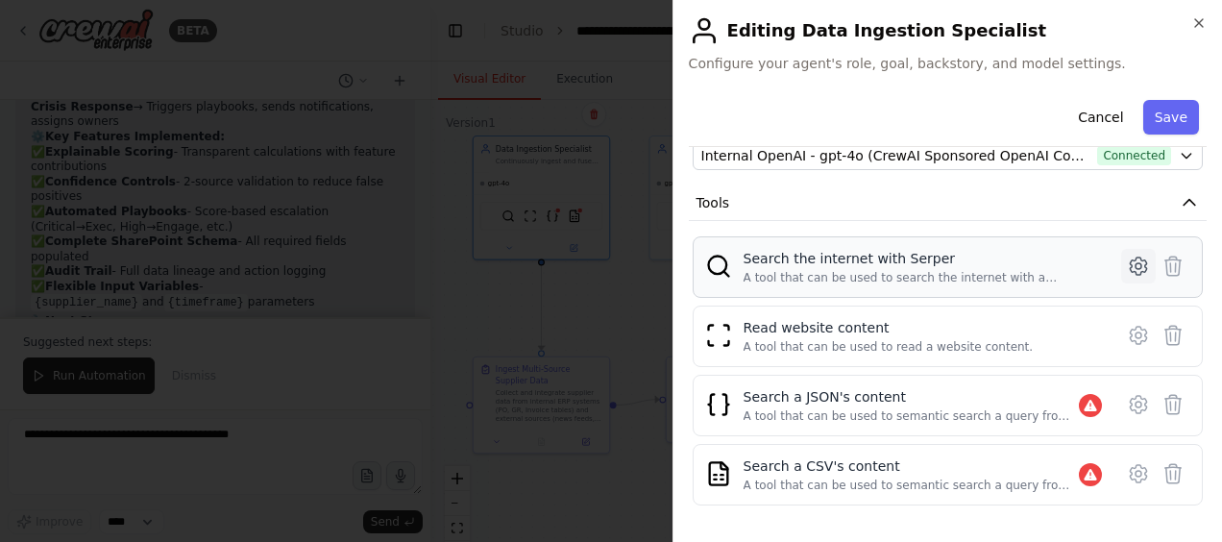
click at [1127, 261] on icon at bounding box center [1138, 266] width 23 height 23
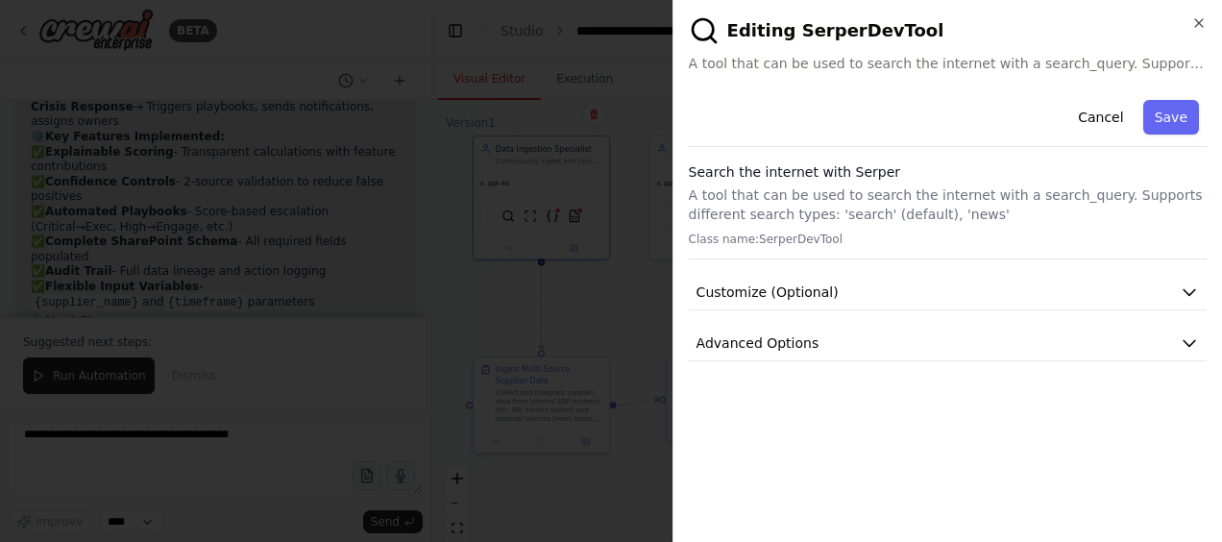
scroll to position [0, 0]
click at [918, 298] on button "Customize (Optional)" at bounding box center [948, 293] width 518 height 36
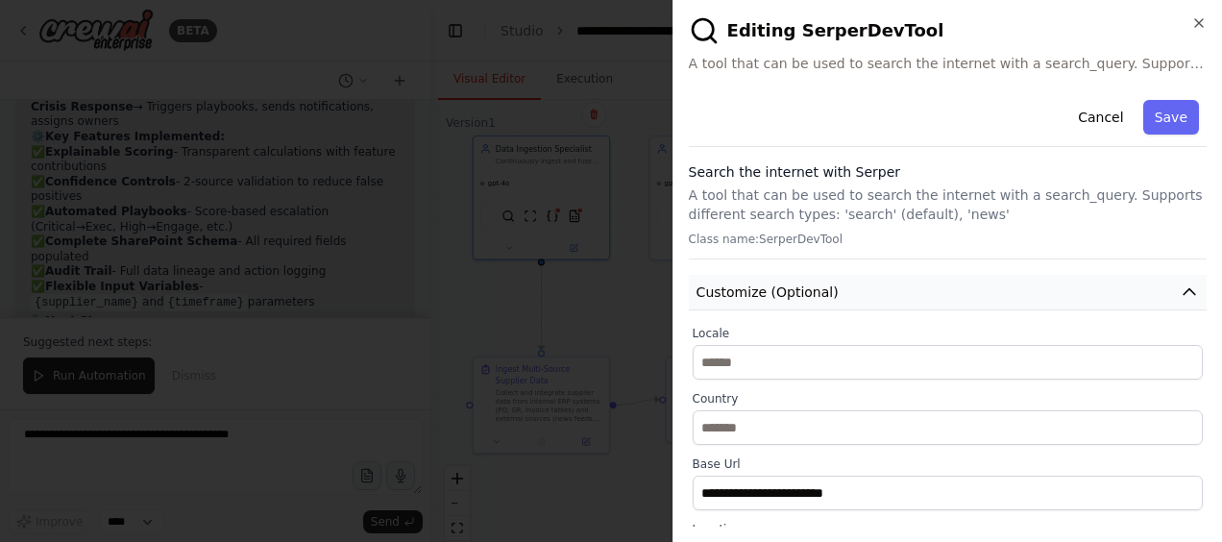
click at [951, 292] on button "Customize (Optional)" at bounding box center [948, 293] width 518 height 36
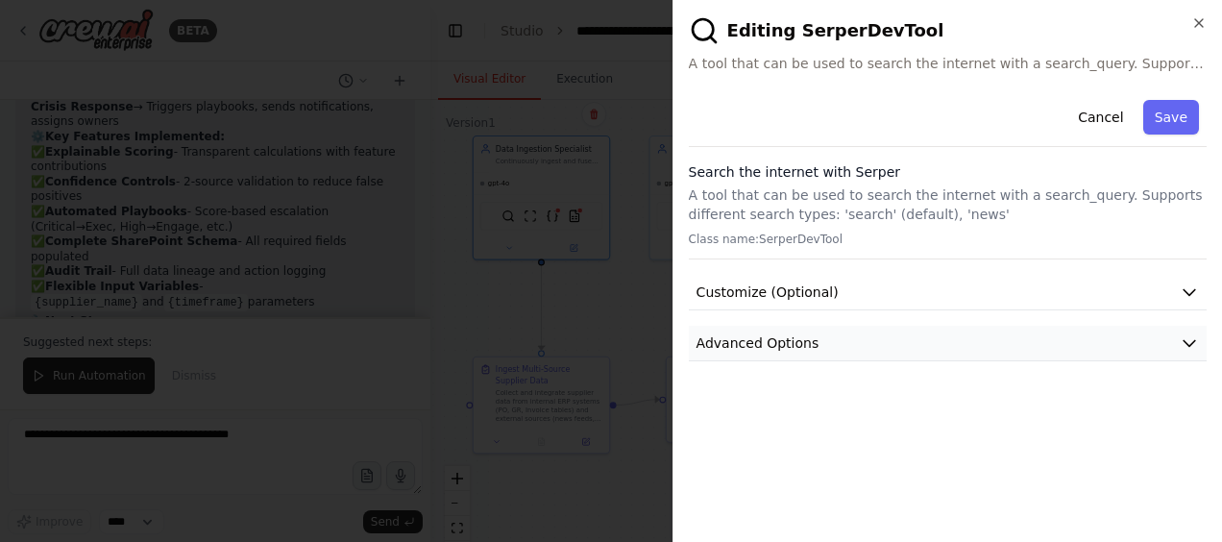
click at [951, 338] on button "Advanced Options" at bounding box center [948, 344] width 518 height 36
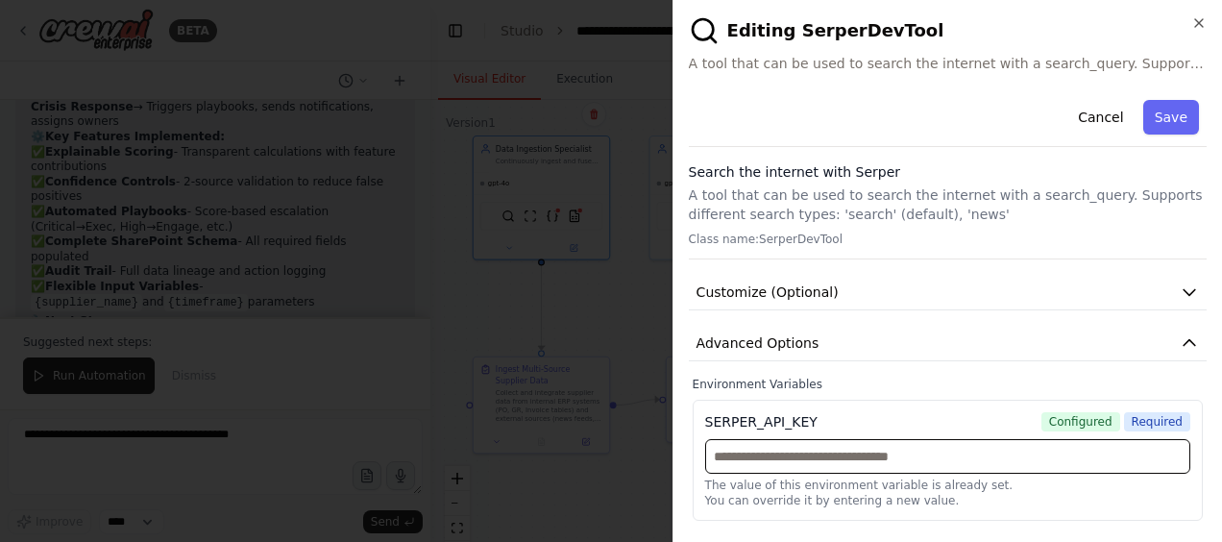
click at [815, 457] on input "text" at bounding box center [947, 456] width 485 height 35
click at [843, 450] on input "text" at bounding box center [947, 456] width 485 height 35
paste input "**********"
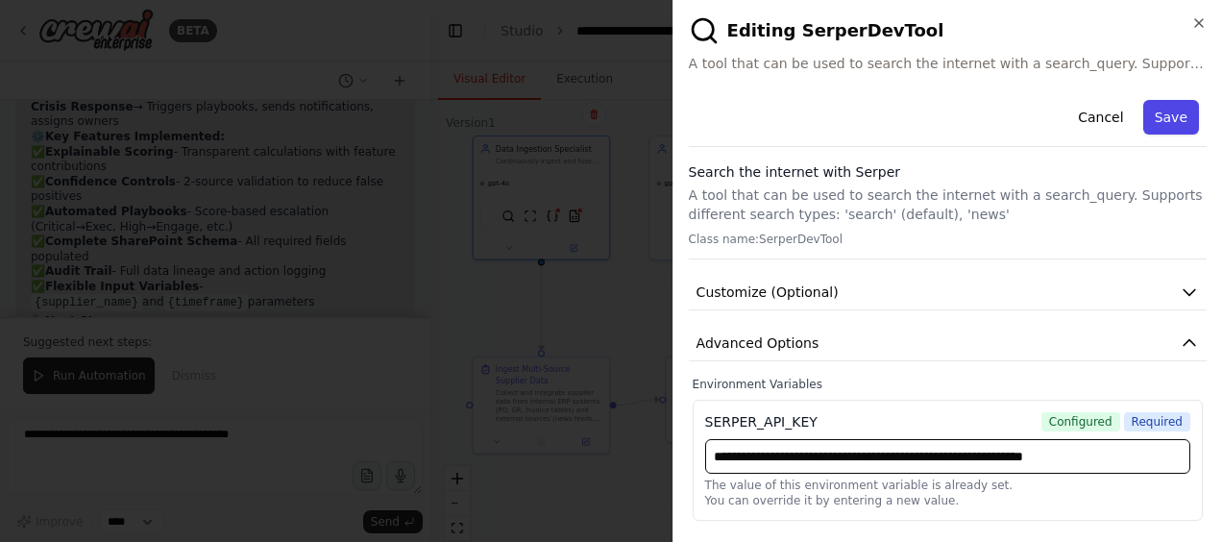
type input "**********"
click at [1178, 115] on button "Save" at bounding box center [1171, 117] width 56 height 35
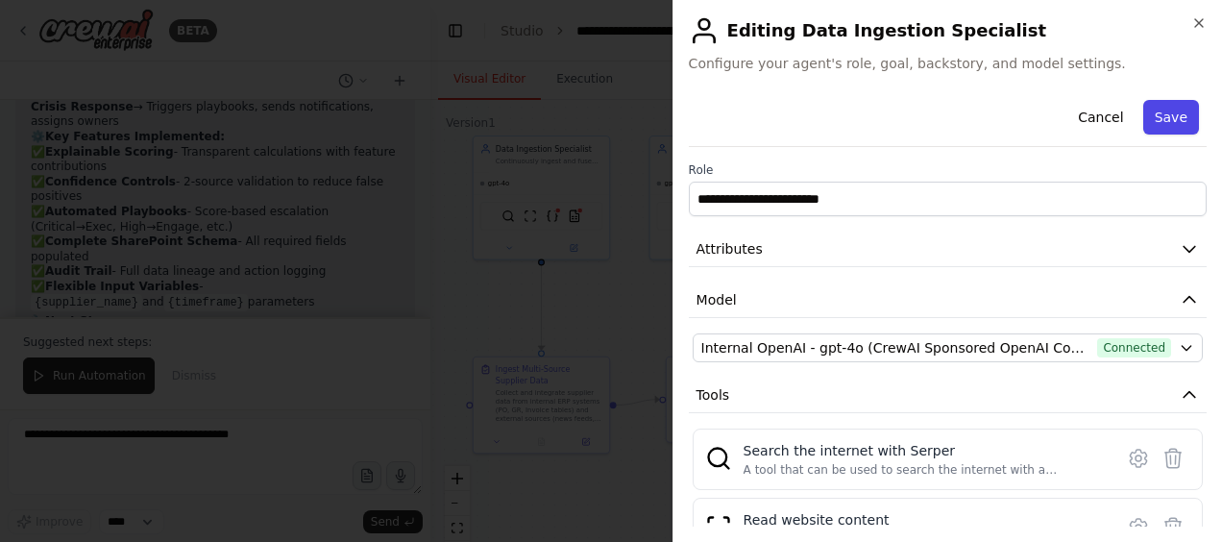
click at [1153, 113] on button "Save" at bounding box center [1171, 117] width 56 height 35
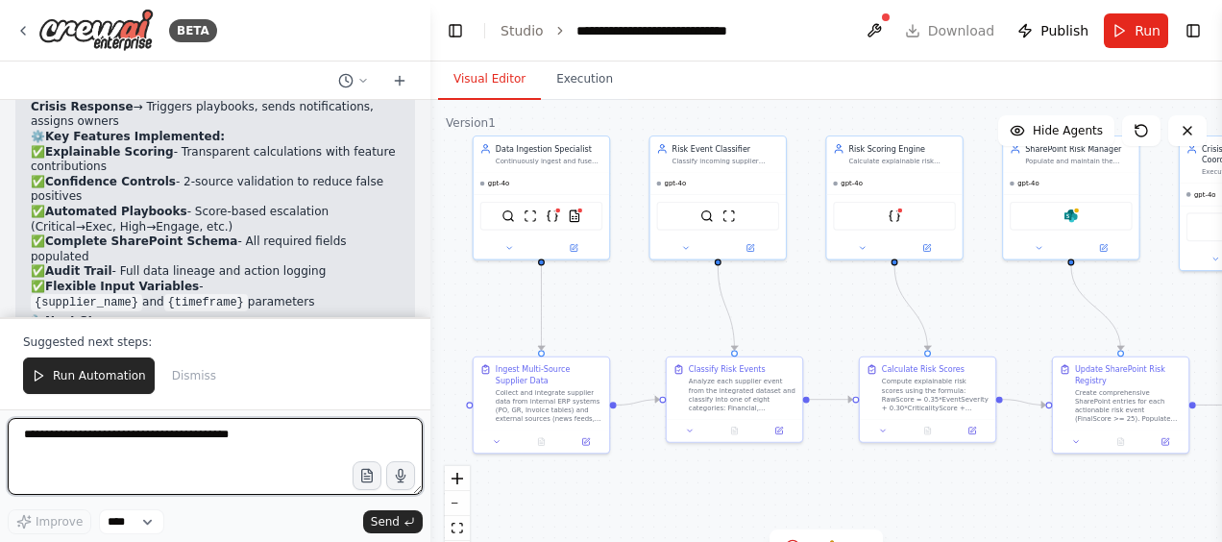
click at [155, 458] on textarea at bounding box center [215, 456] width 415 height 77
click at [269, 439] on textarea at bounding box center [215, 456] width 415 height 77
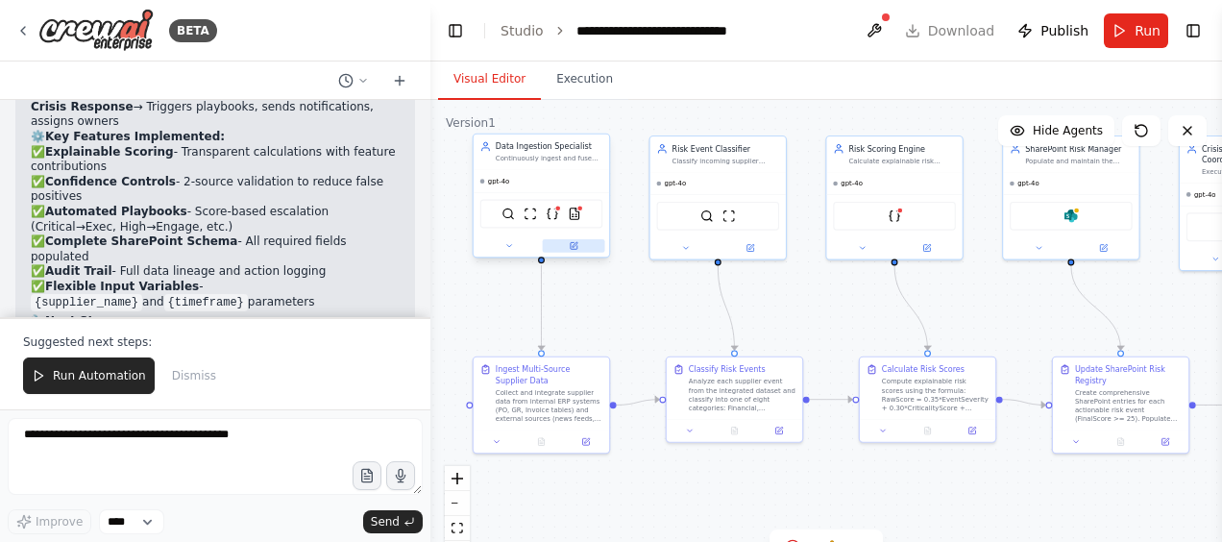
click at [574, 247] on icon at bounding box center [574, 245] width 7 height 7
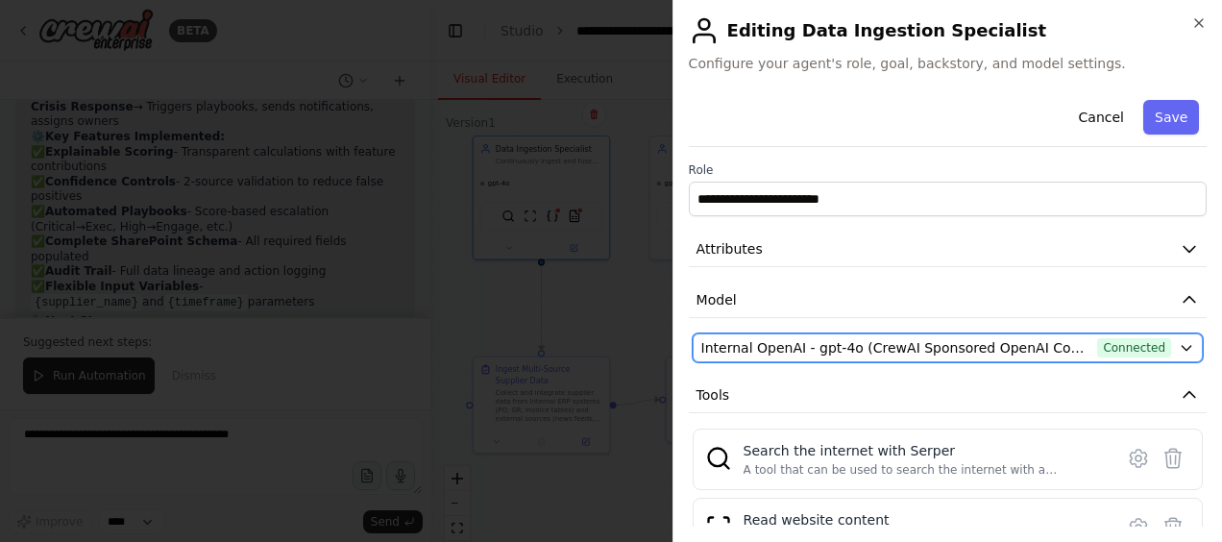
click at [1105, 347] on span "Connected" at bounding box center [1134, 347] width 74 height 19
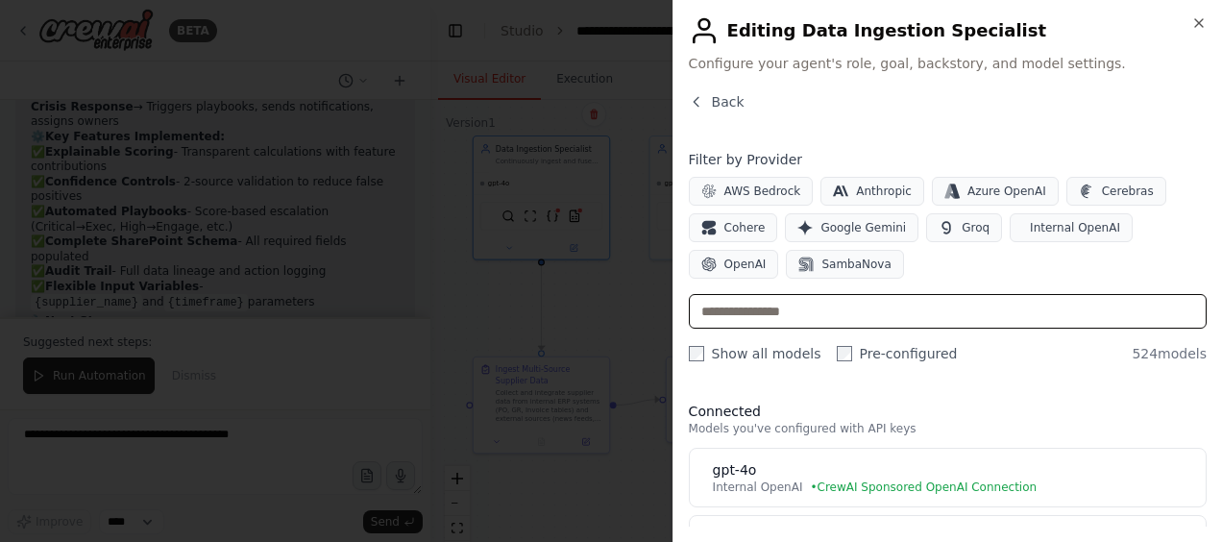
click at [928, 316] on input "text" at bounding box center [948, 311] width 518 height 35
type input "*"
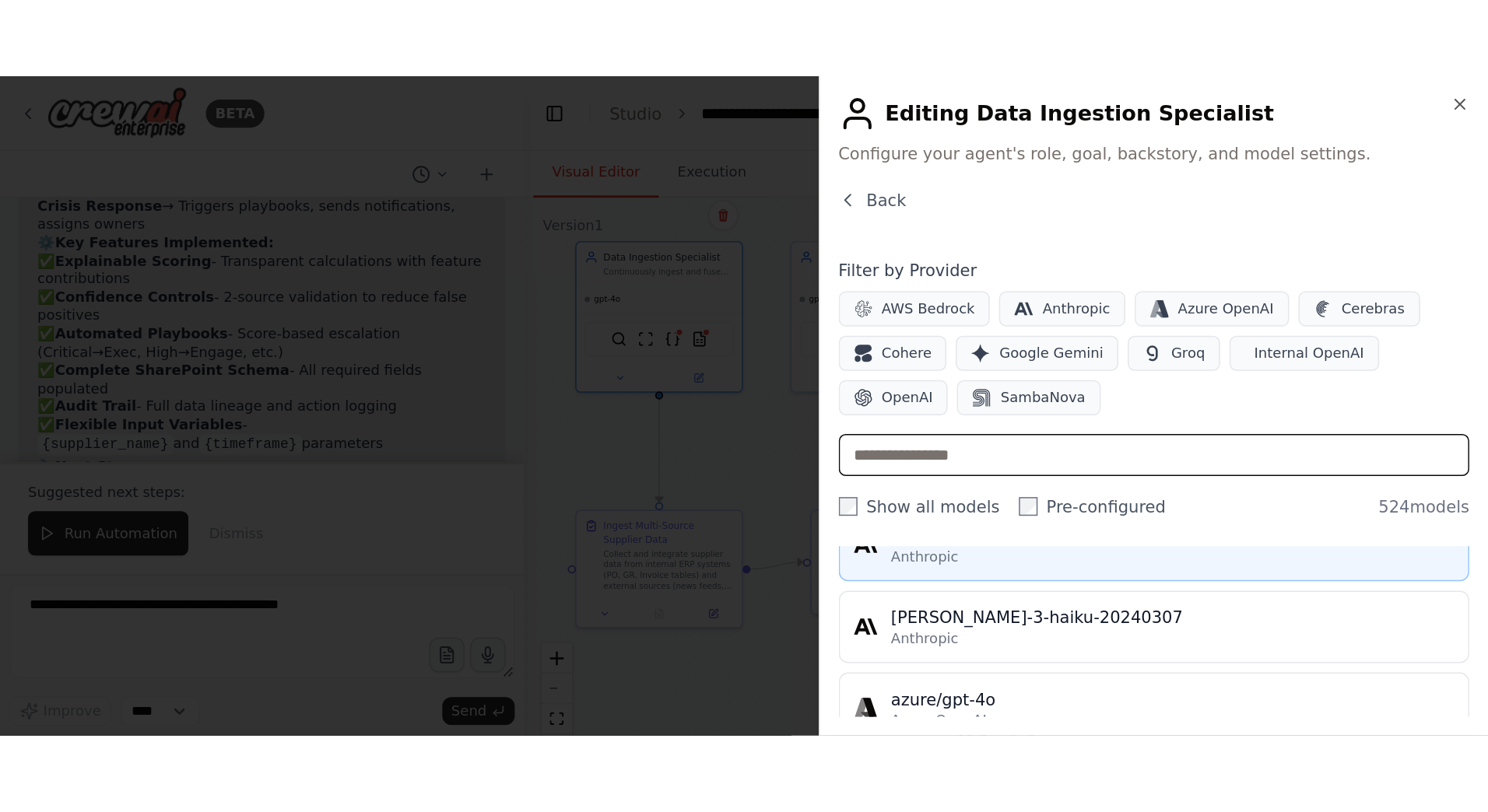
scroll to position [155, 0]
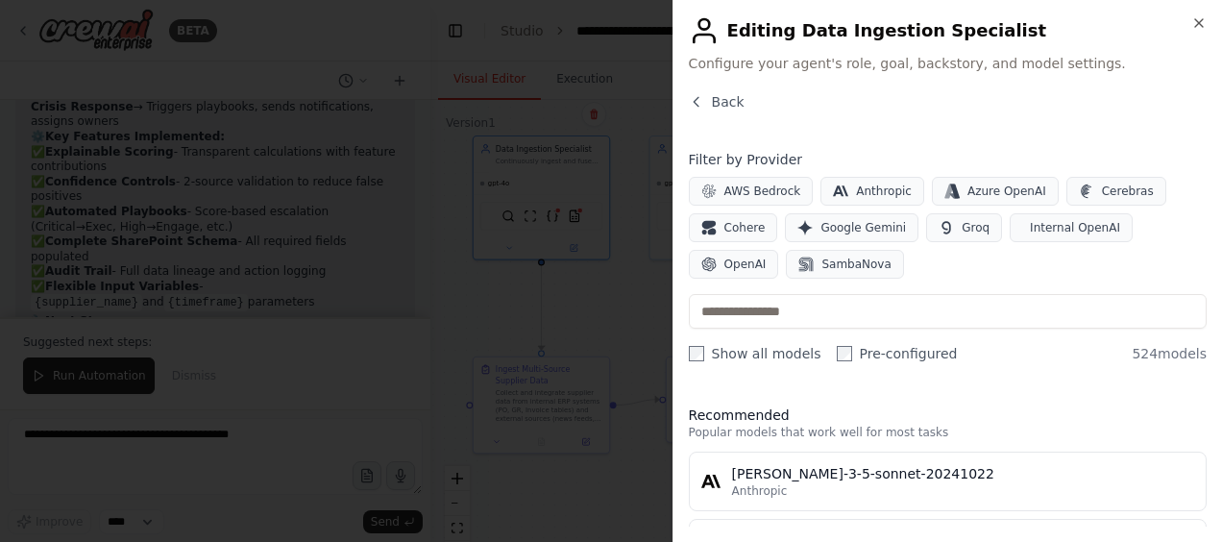
click at [1204, 12] on div "Close Editing Data Ingestion Specialist Configure your agent's role, goal, back…" at bounding box center [948, 271] width 550 height 542
click at [1203, 21] on icon "button" at bounding box center [1198, 22] width 15 height 15
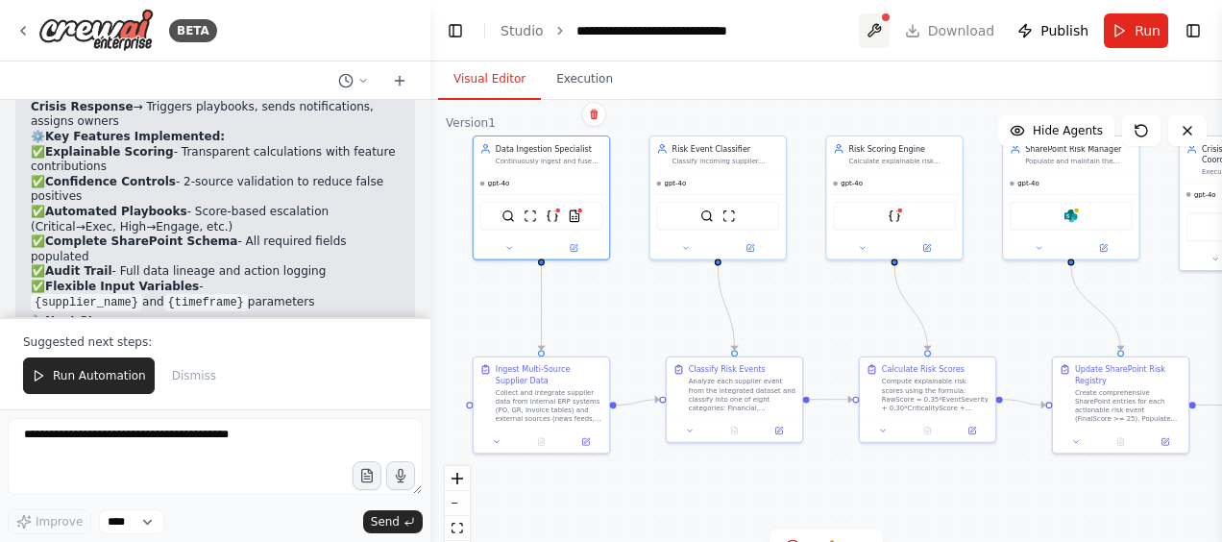
click at [878, 31] on button at bounding box center [874, 30] width 31 height 35
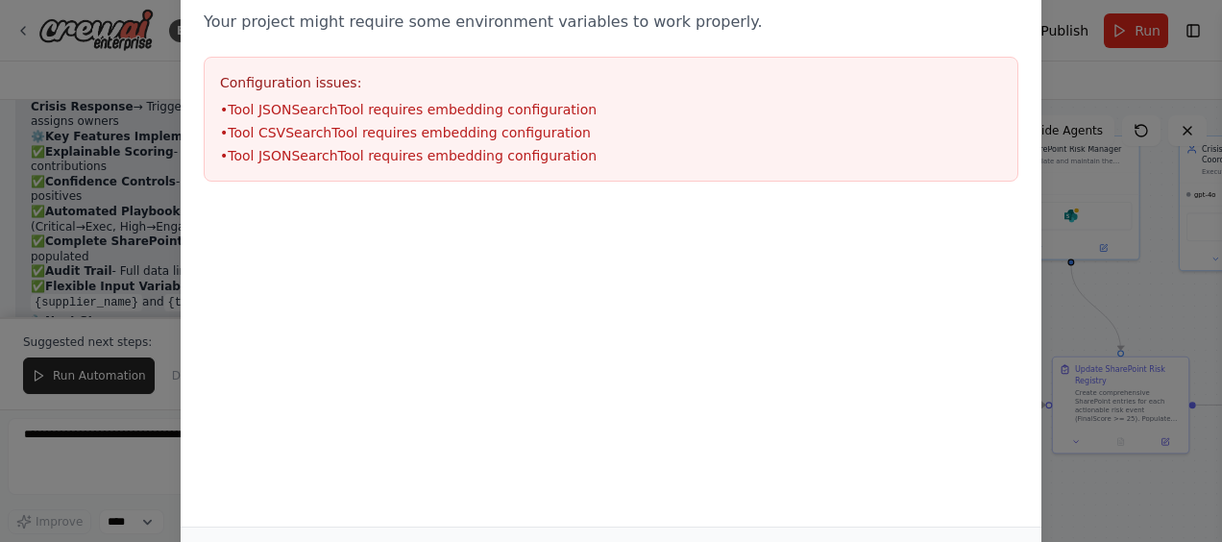
click at [1063, 352] on div "Environment configuration Your project might require some environment variables…" at bounding box center [611, 271] width 1222 height 542
click at [1097, 338] on div "Environment configuration Your project might require some environment variables…" at bounding box center [611, 271] width 1222 height 542
click at [1075, 331] on div "Environment configuration Your project might require some environment variables…" at bounding box center [611, 271] width 1222 height 542
click at [1074, 333] on div "Environment configuration Your project might require some environment variables…" at bounding box center [611, 271] width 1222 height 542
click at [579, 69] on div "Environment configuration Your project might require some environment variables…" at bounding box center [611, 77] width 861 height 256
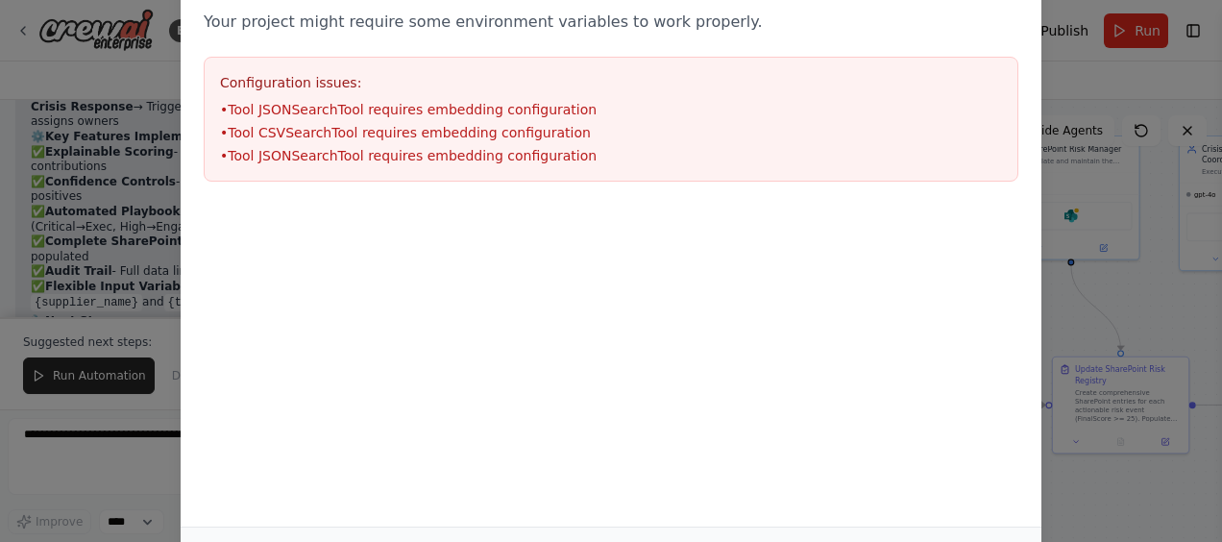
click at [650, 329] on div at bounding box center [611, 301] width 861 height 192
click at [681, 299] on div at bounding box center [611, 301] width 861 height 192
click at [1218, 92] on div "Environment configuration Your project might require some environment variables…" at bounding box center [611, 271] width 1222 height 542
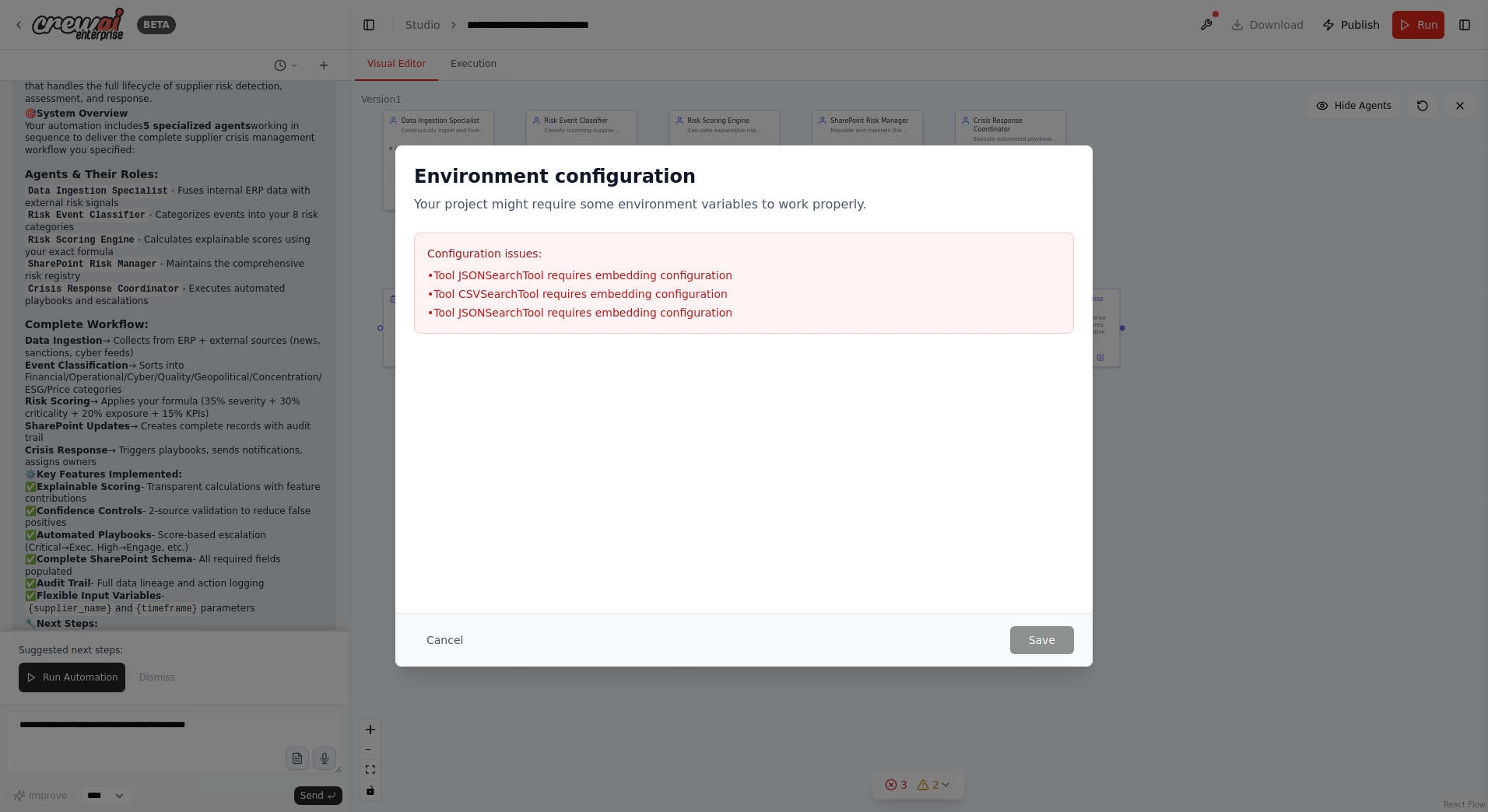
scroll to position [3511, 0]
click at [441, 438] on button "Cancel" at bounding box center [445, 640] width 62 height 28
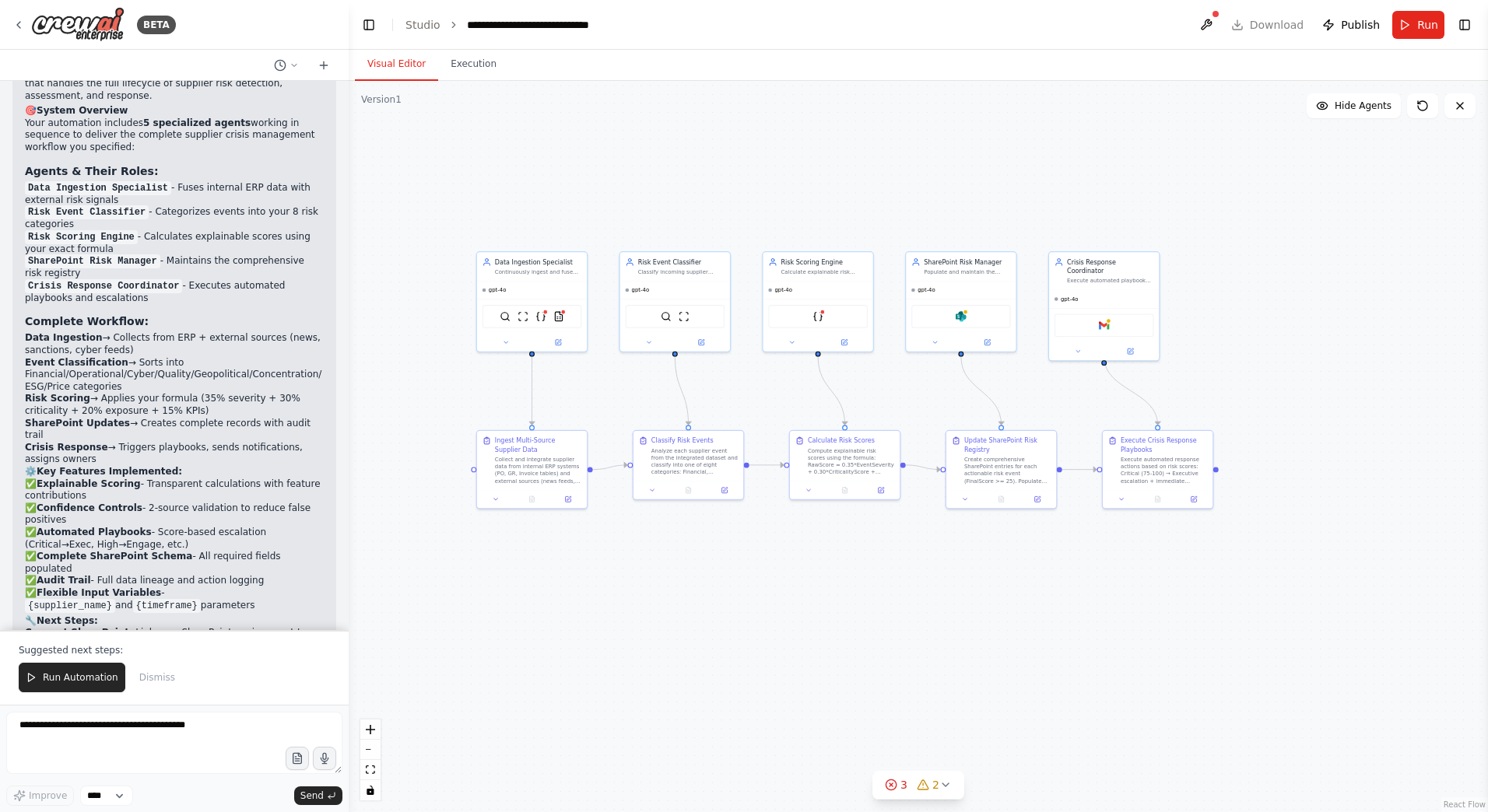
drag, startPoint x: 650, startPoint y: 406, endPoint x: 777, endPoint y: 577, distance: 213.0
click at [777, 438] on div ".deletable-edge-delete-btn { width: 20px; height: 20px; border: 0px solid #ffff…" at bounding box center [918, 446] width 1140 height 731
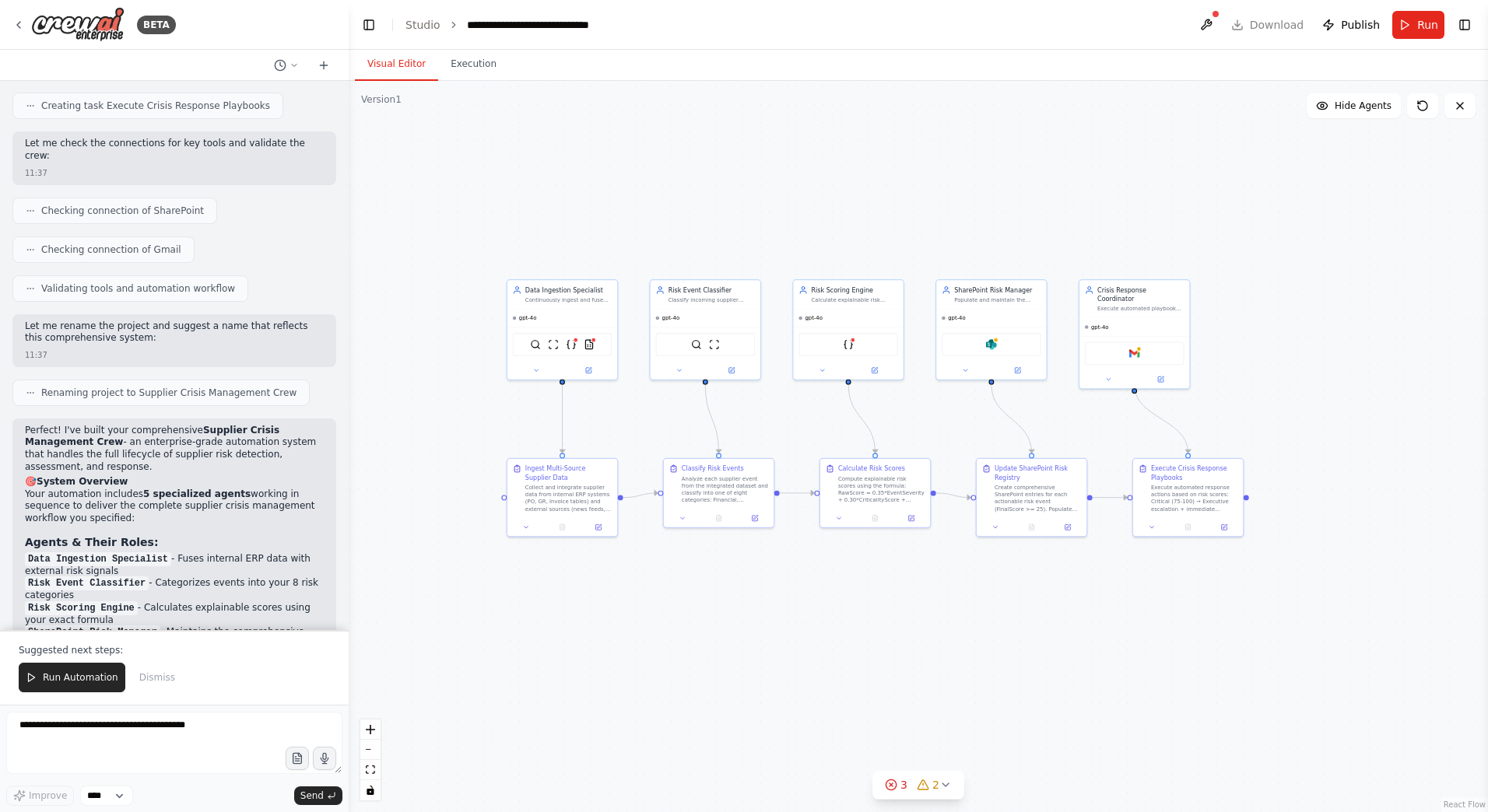
scroll to position [3123, 0]
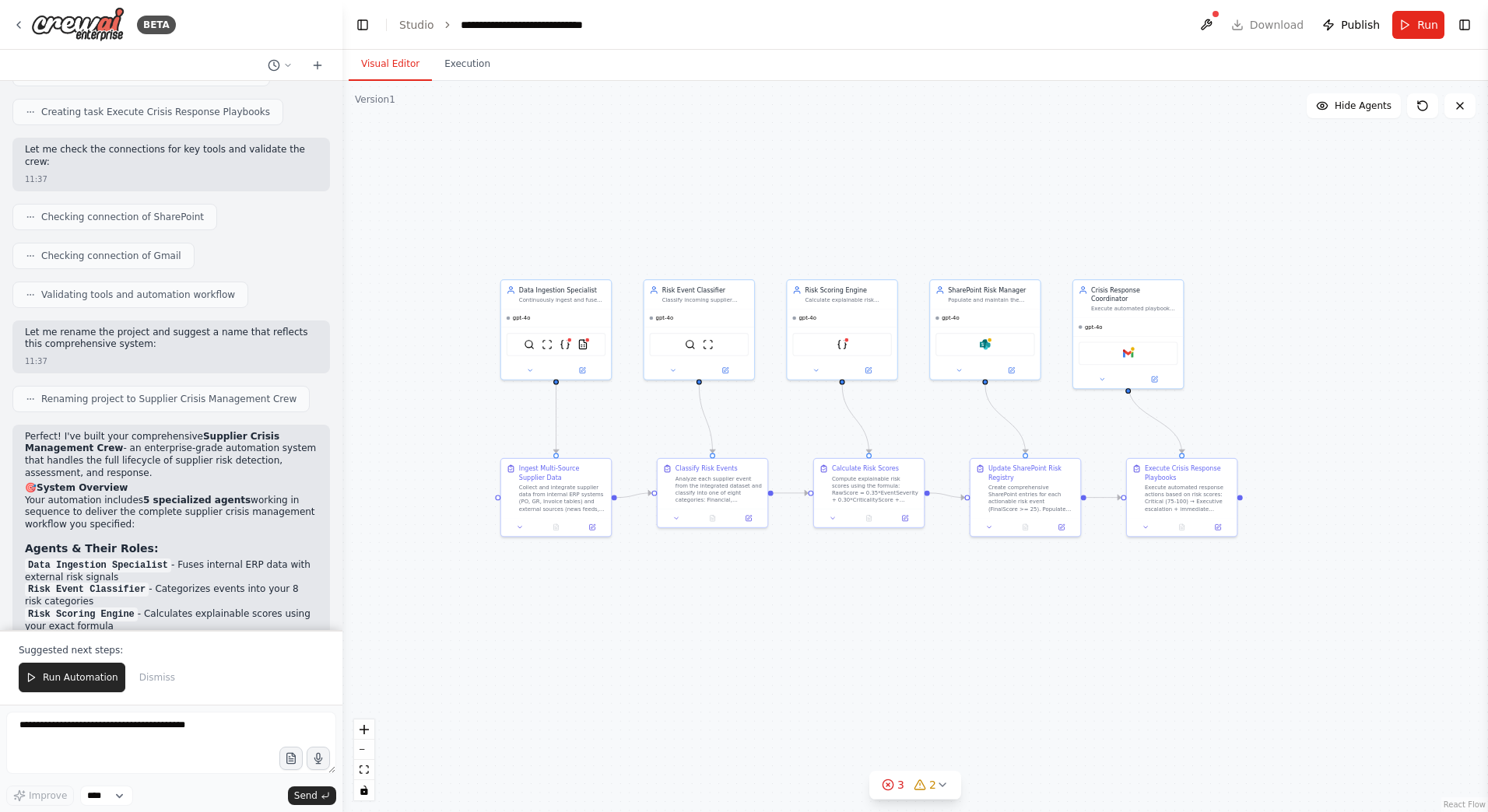
click at [343, 438] on div "BETA ou are the Supplier Crisis Management Crew — an enterprise-grade decisioni…" at bounding box center [744, 406] width 1488 height 812
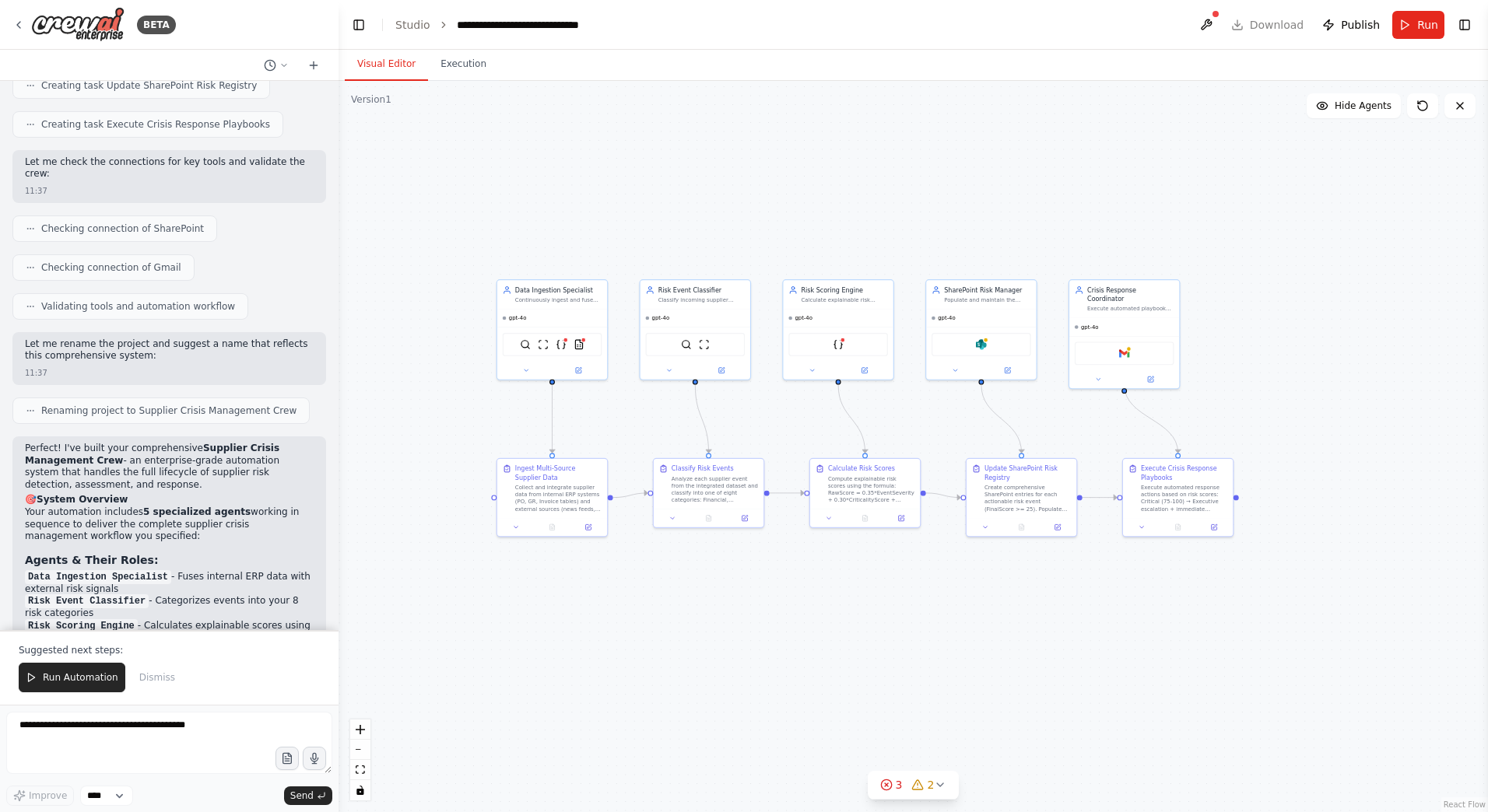
scroll to position [3170, 0]
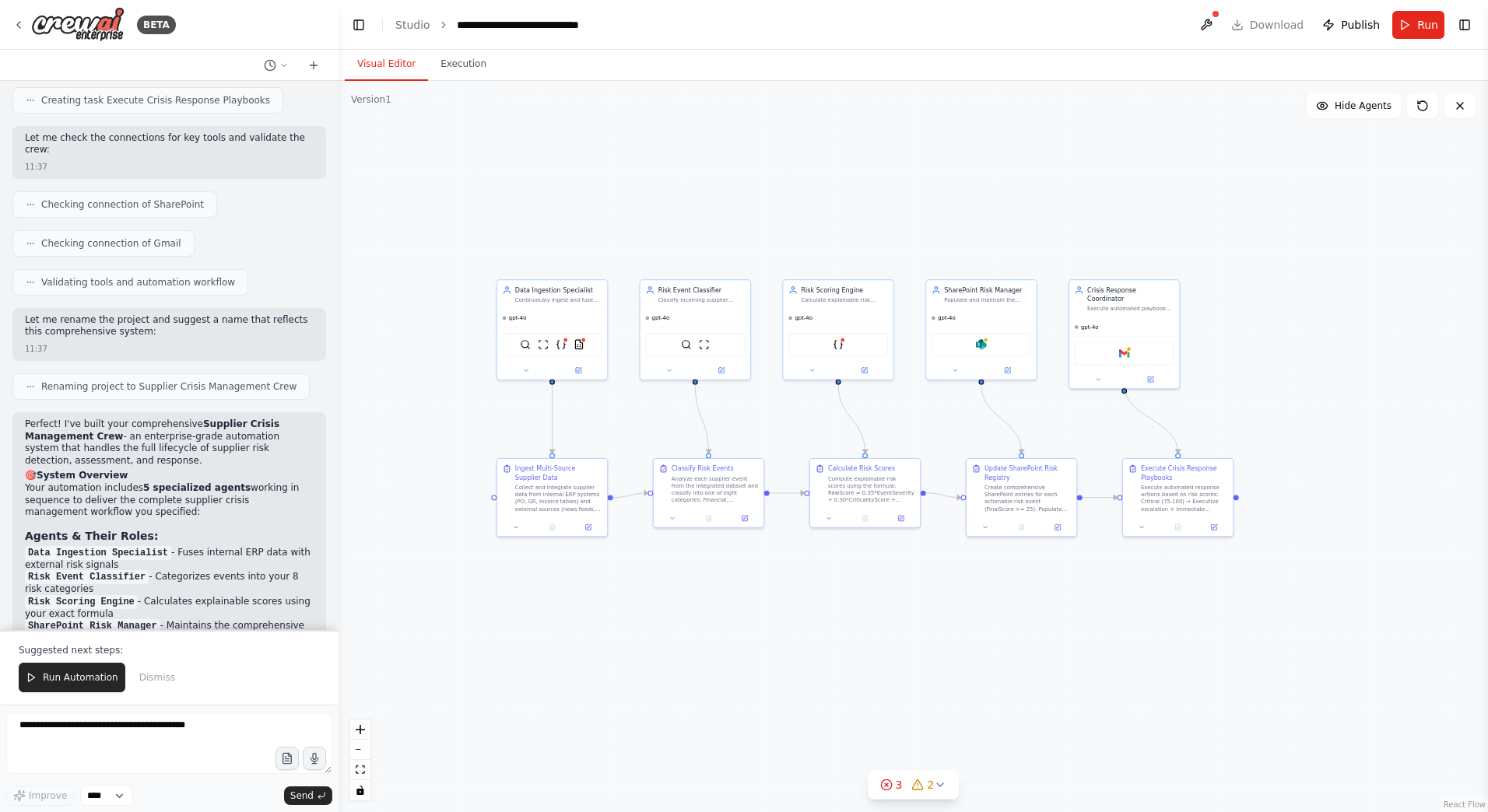
drag, startPoint x: 339, startPoint y: 535, endPoint x: 339, endPoint y: 483, distance: 52.0
click at [339, 438] on div "BETA ou are the Supplier Crisis Management Crew — an enterprise-grade decisioni…" at bounding box center [744, 406] width 1488 height 812
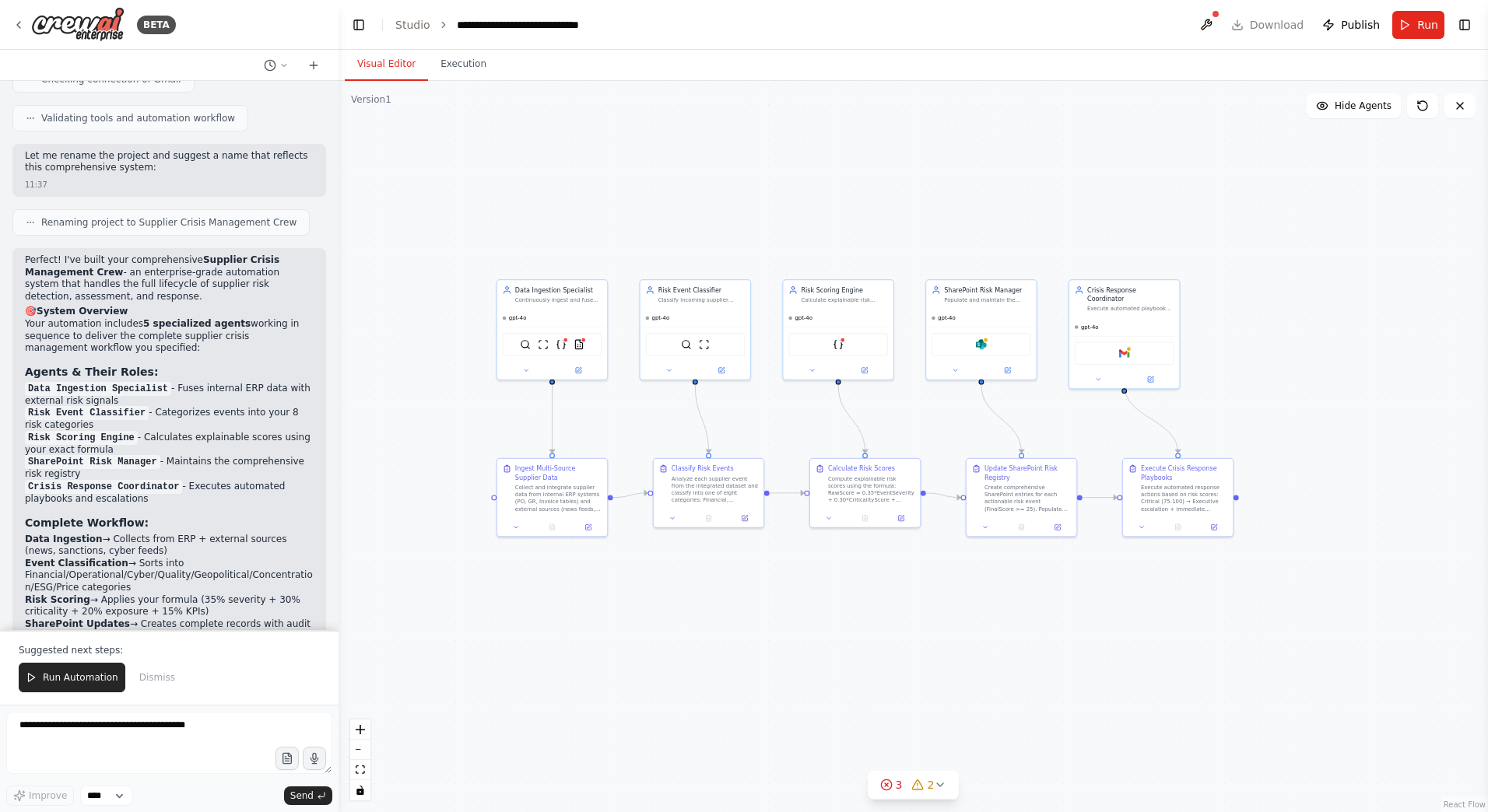
scroll to position [3572, 0]
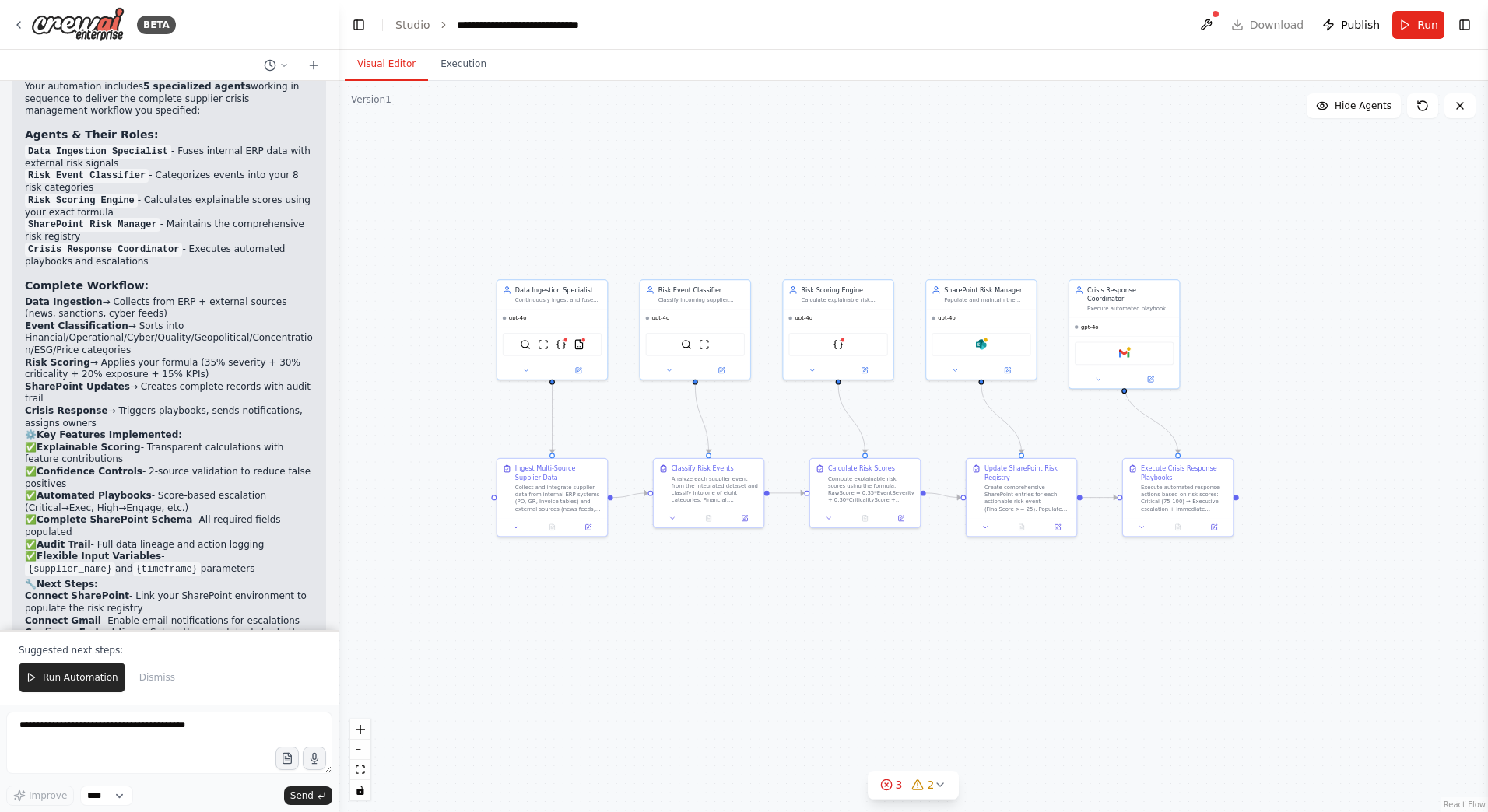
click at [578, 438] on div ".deletable-edge-delete-btn { width: 20px; height: 20px; border: 0px solid #ffff…" at bounding box center [913, 446] width 1149 height 731
